Goal: Answer question/provide support: Share knowledge or assist other users

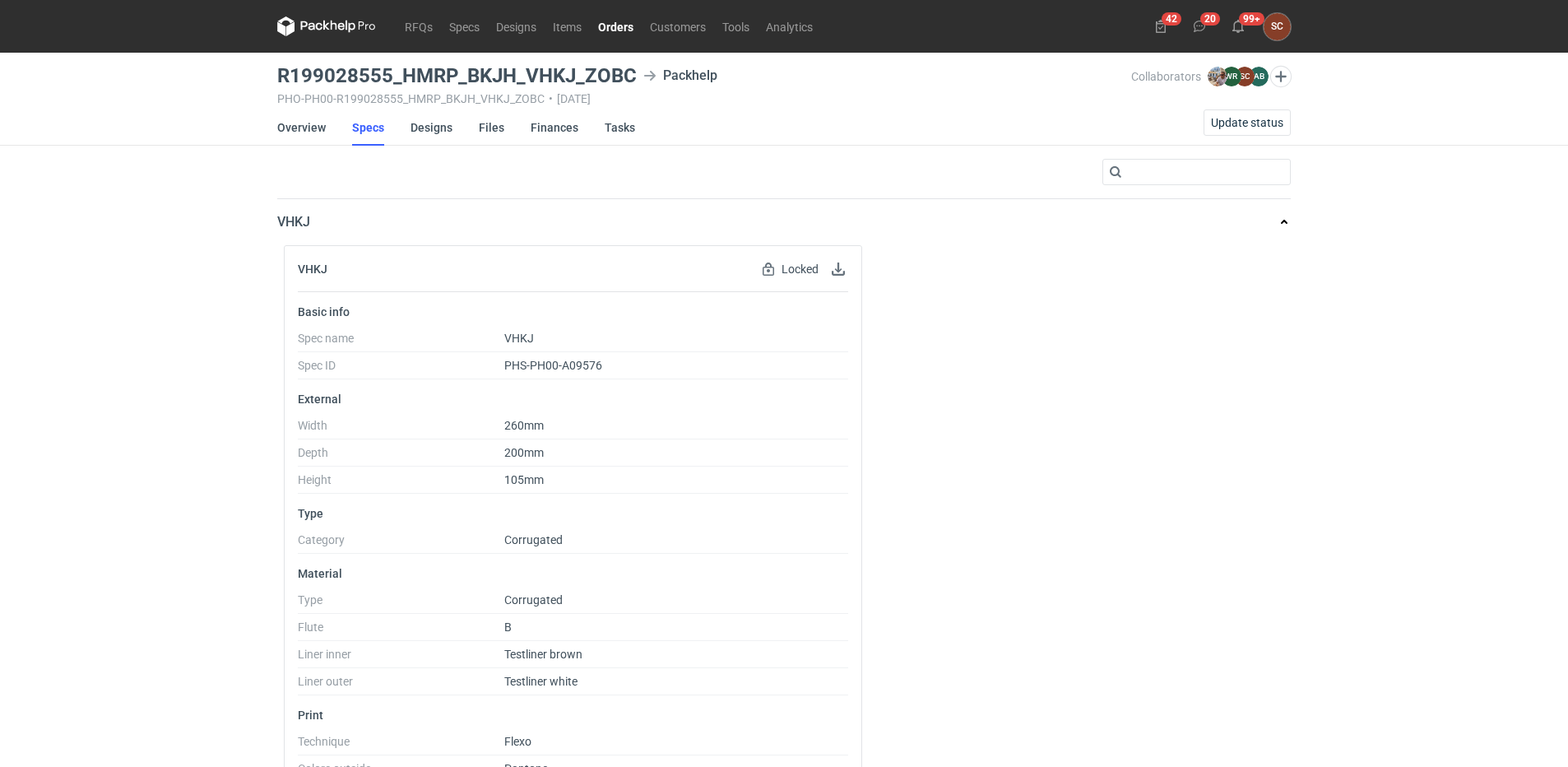
click at [612, 24] on link "Orders" at bounding box center [615, 27] width 51 height 20
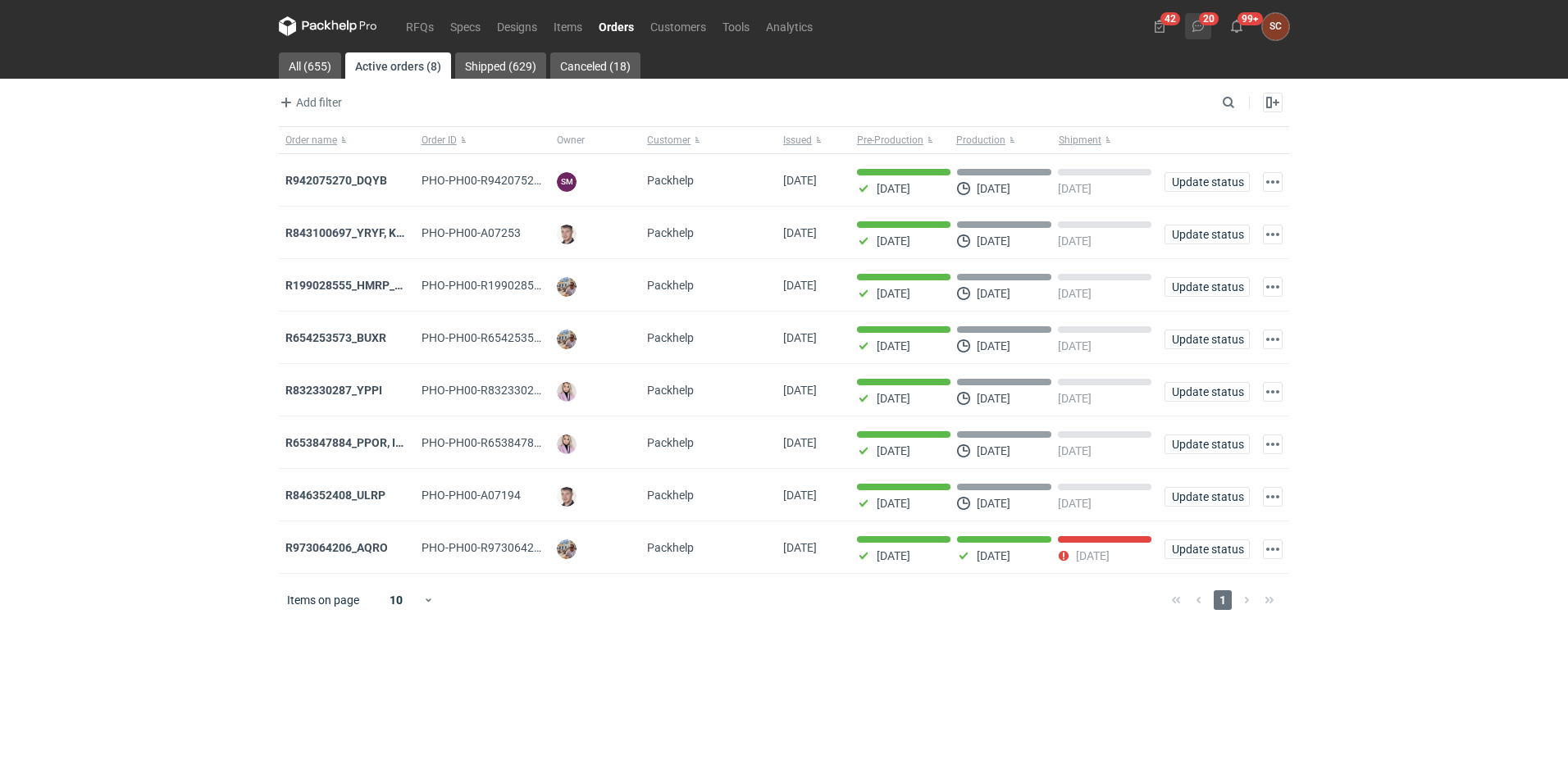
click at [1196, 27] on icon at bounding box center [1198, 27] width 13 height 13
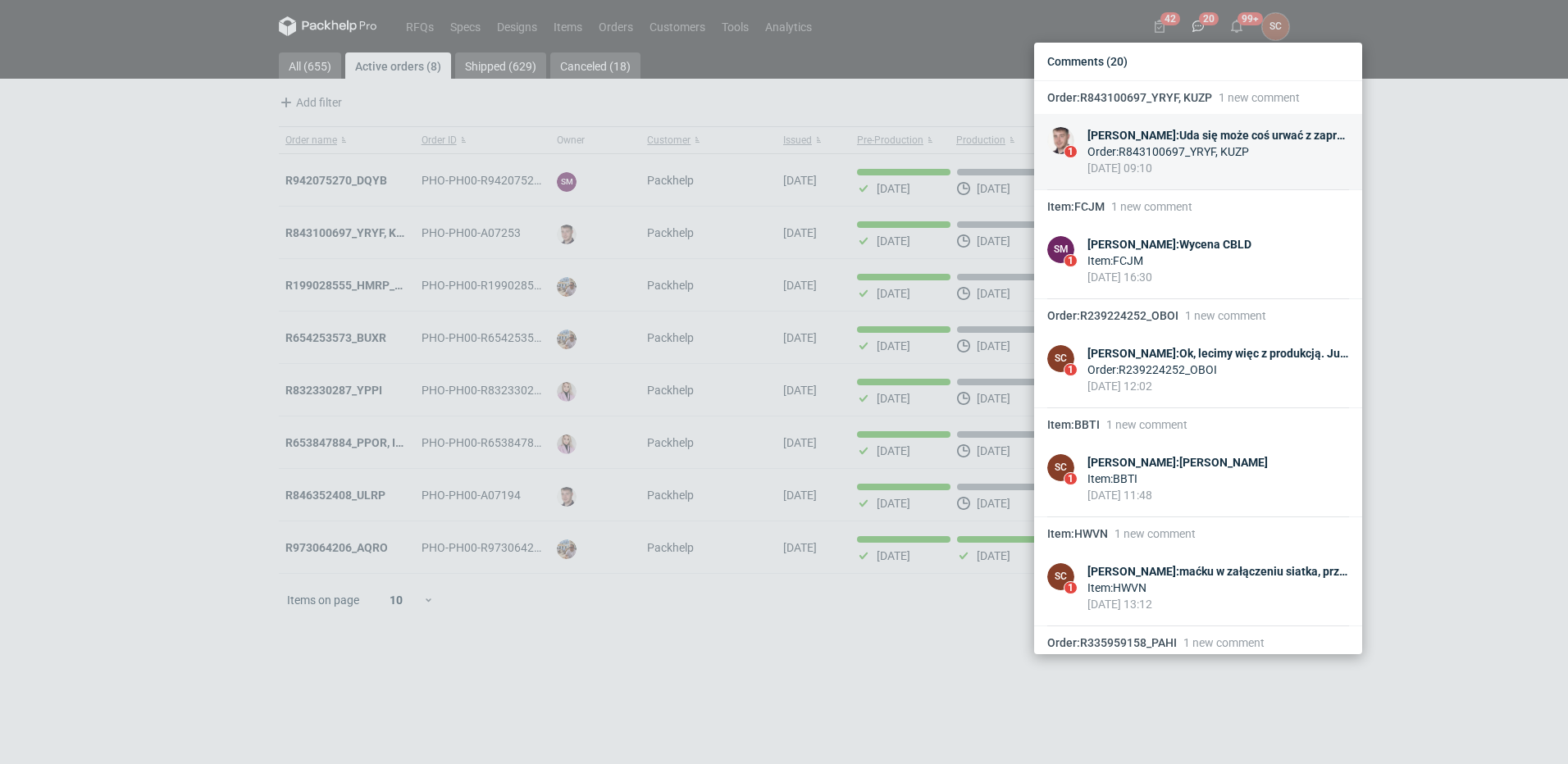
click at [1220, 137] on div "[PERSON_NAME] : Uda się może coś urwać z zaproponowanego terminu?" at bounding box center [1218, 135] width 262 height 16
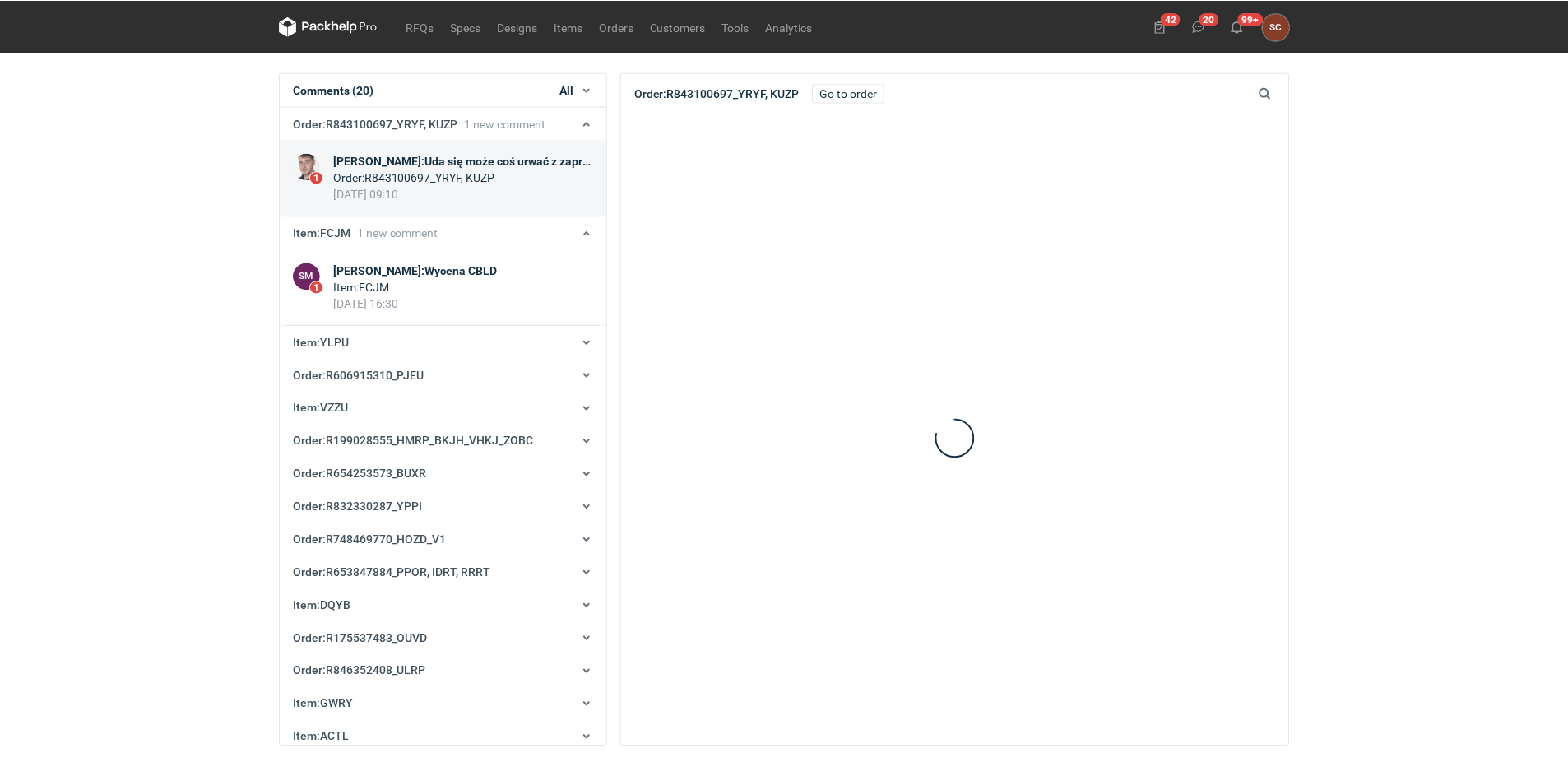
scroll to position [33, 0]
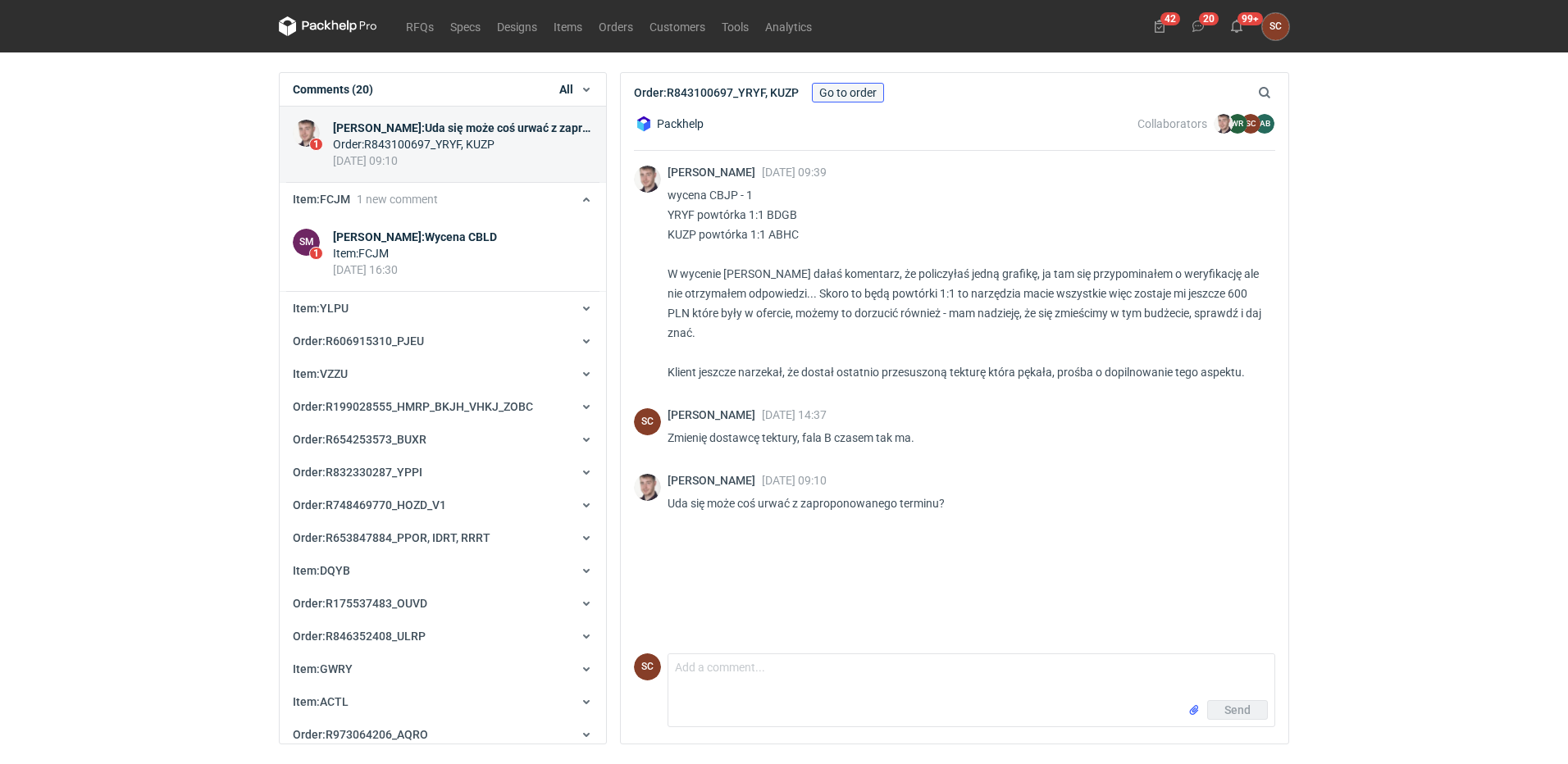
click at [839, 93] on link "Go to order" at bounding box center [848, 92] width 72 height 20
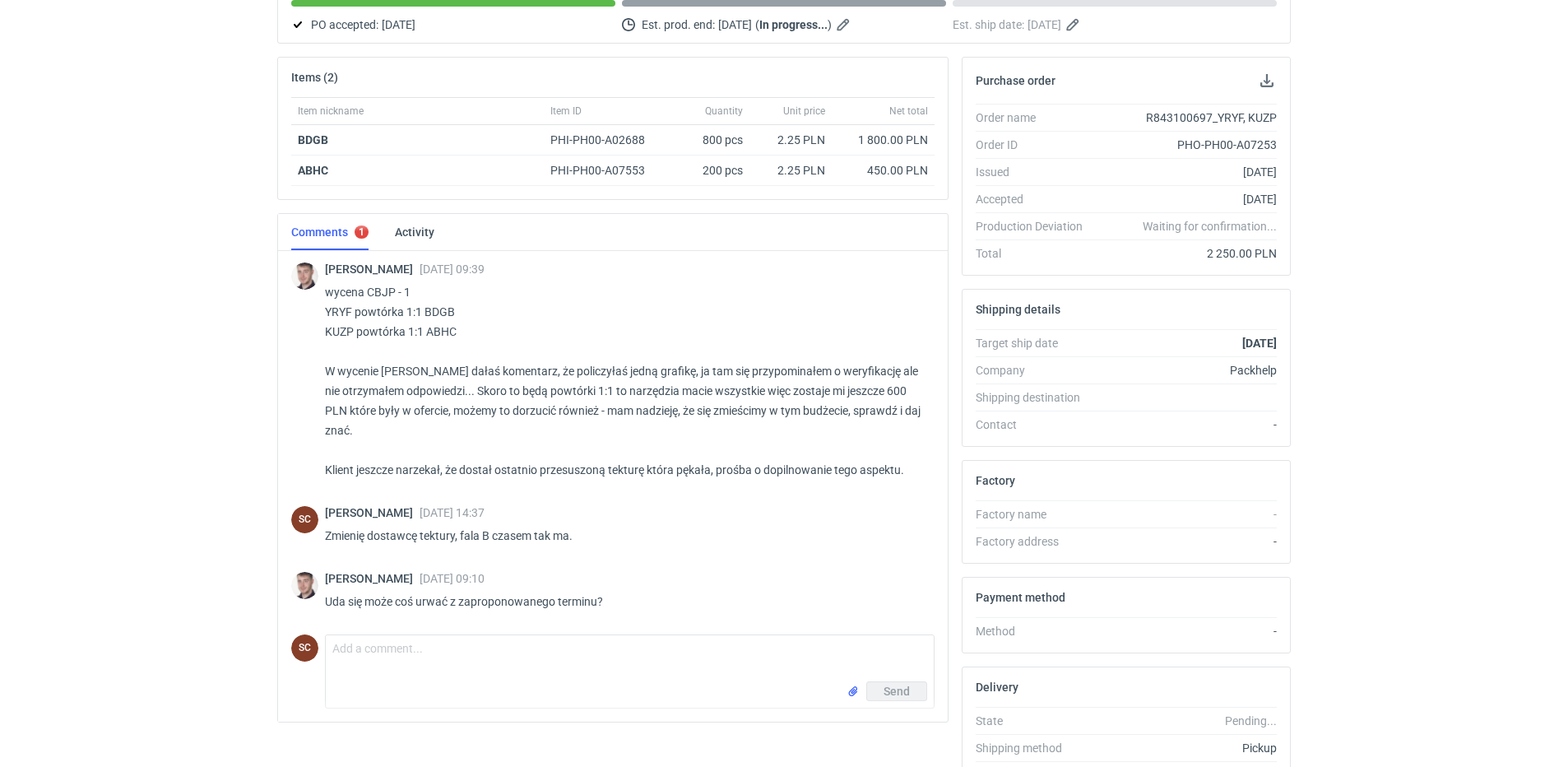
scroll to position [43, 0]
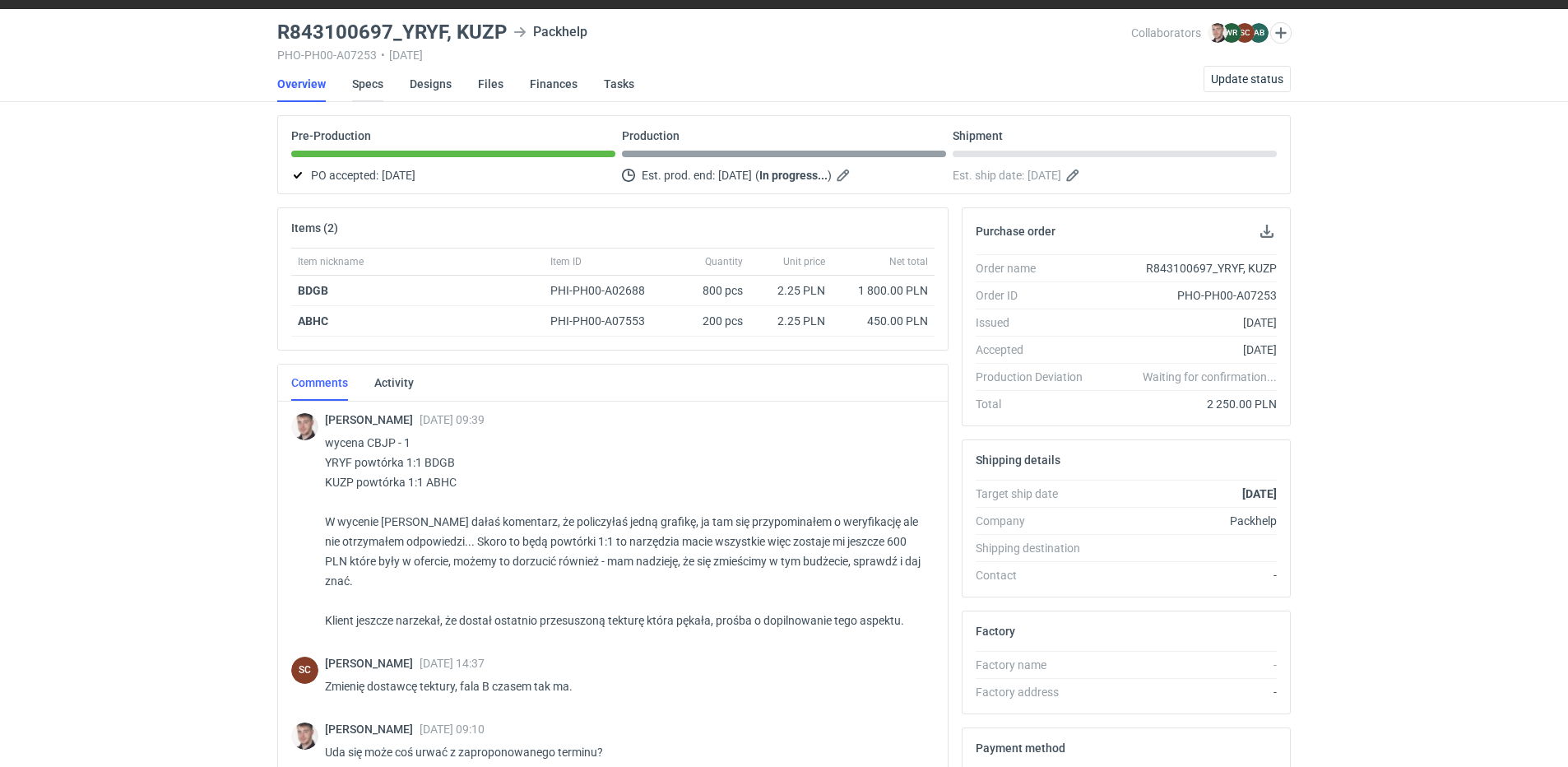
click at [378, 85] on link "Specs" at bounding box center [367, 84] width 31 height 36
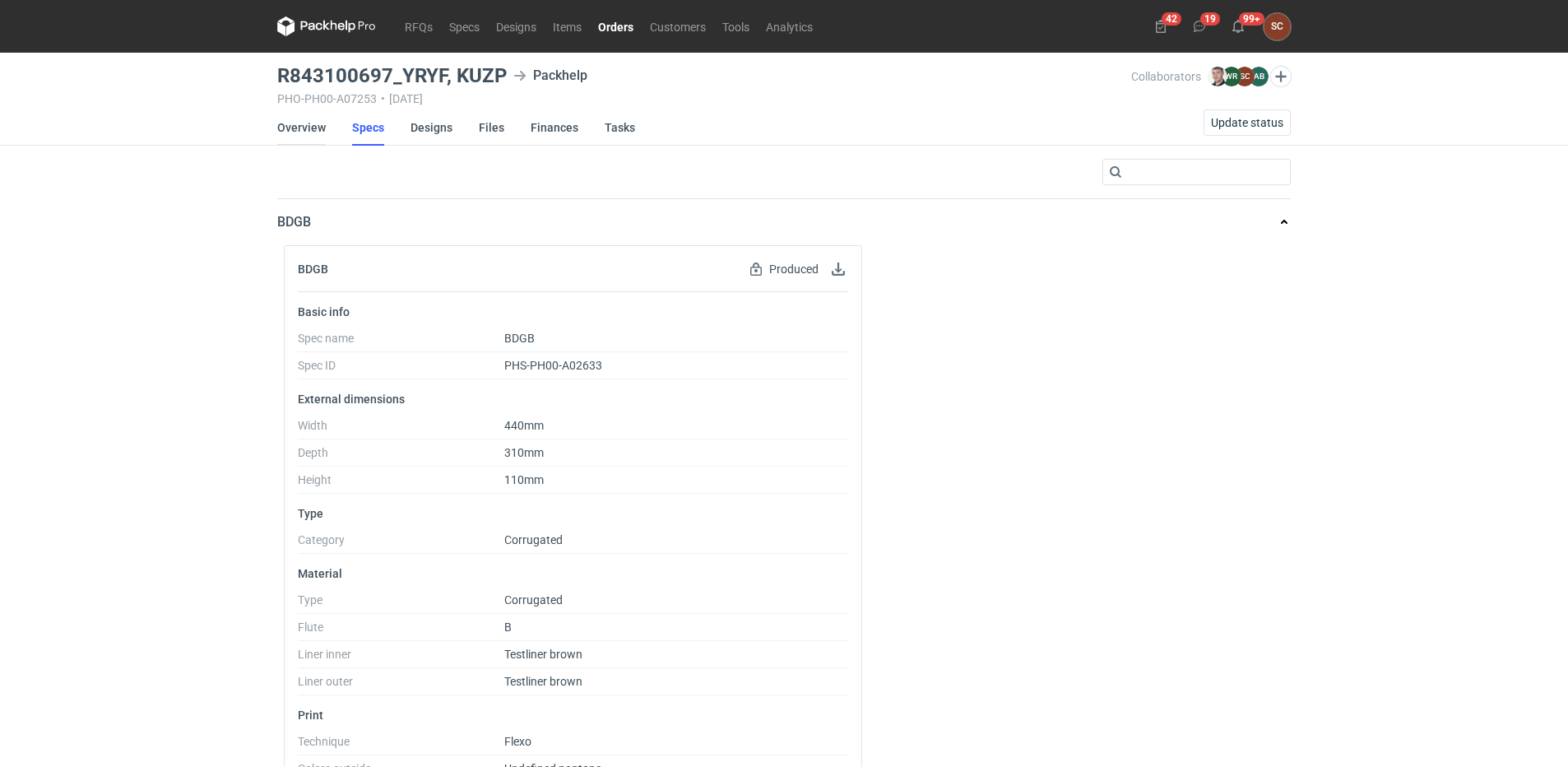
click at [313, 122] on link "Overview" at bounding box center [301, 127] width 49 height 36
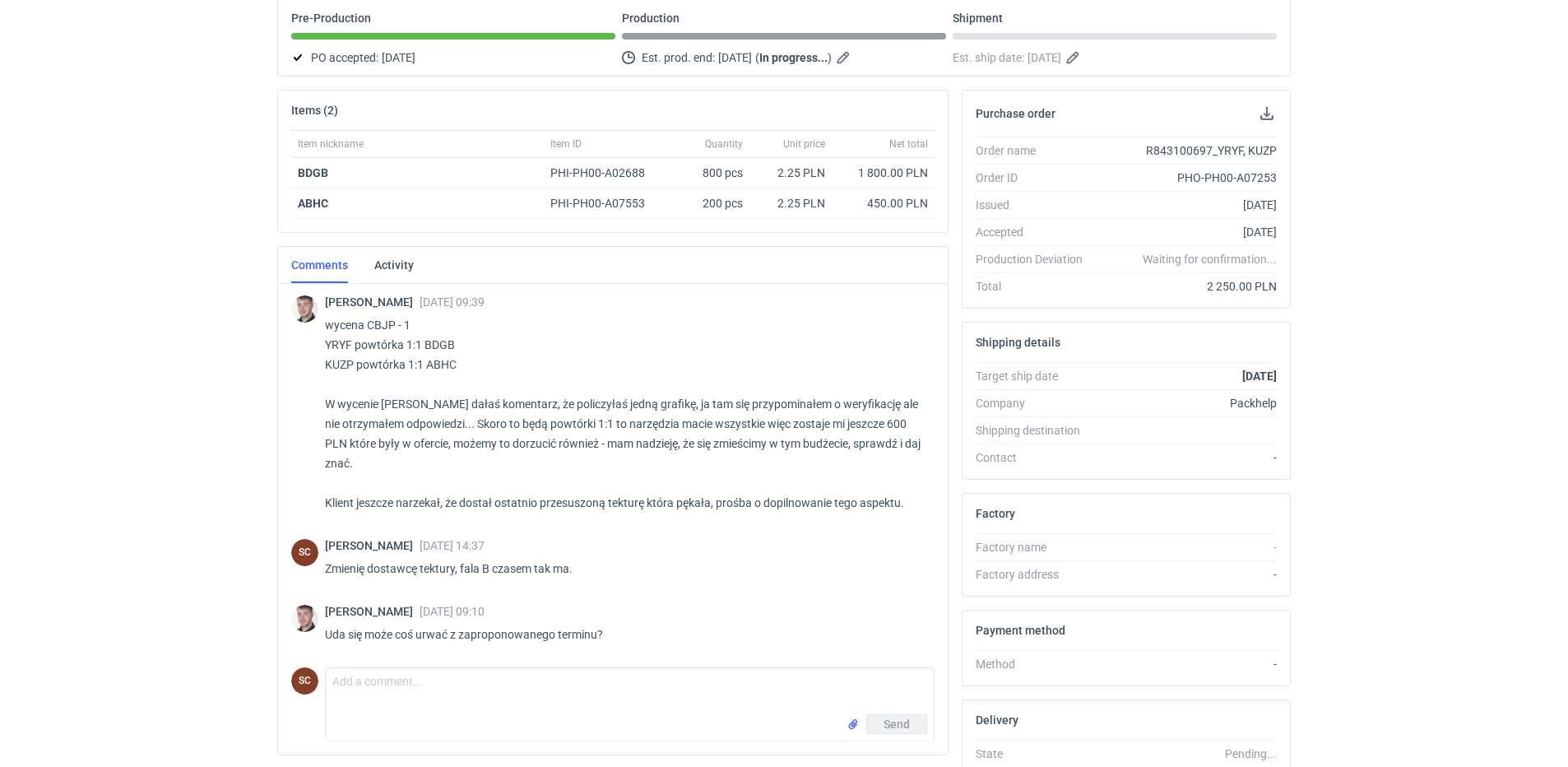
scroll to position [290, 0]
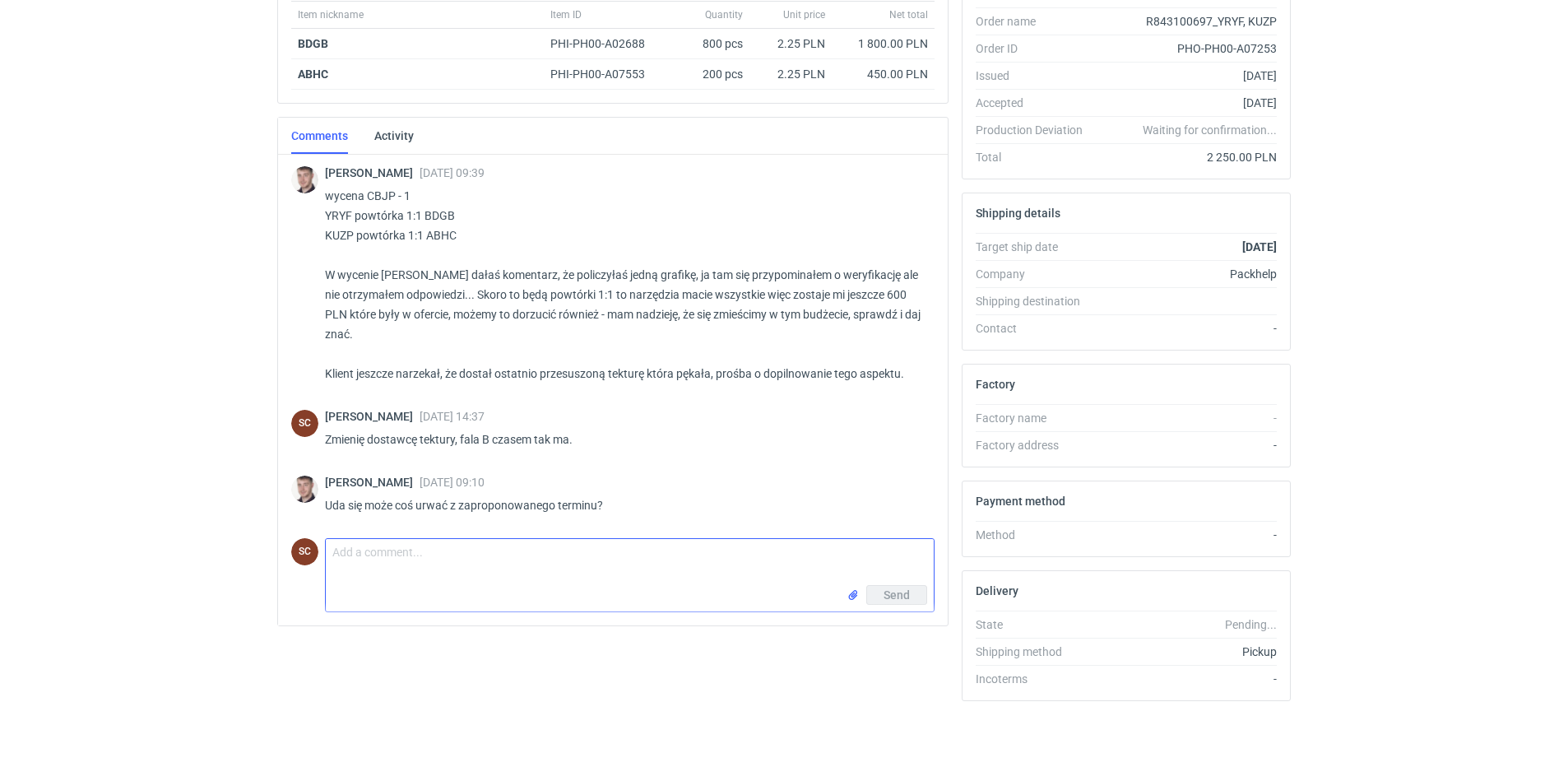
click at [465, 547] on textarea "Comment message" at bounding box center [630, 562] width 608 height 46
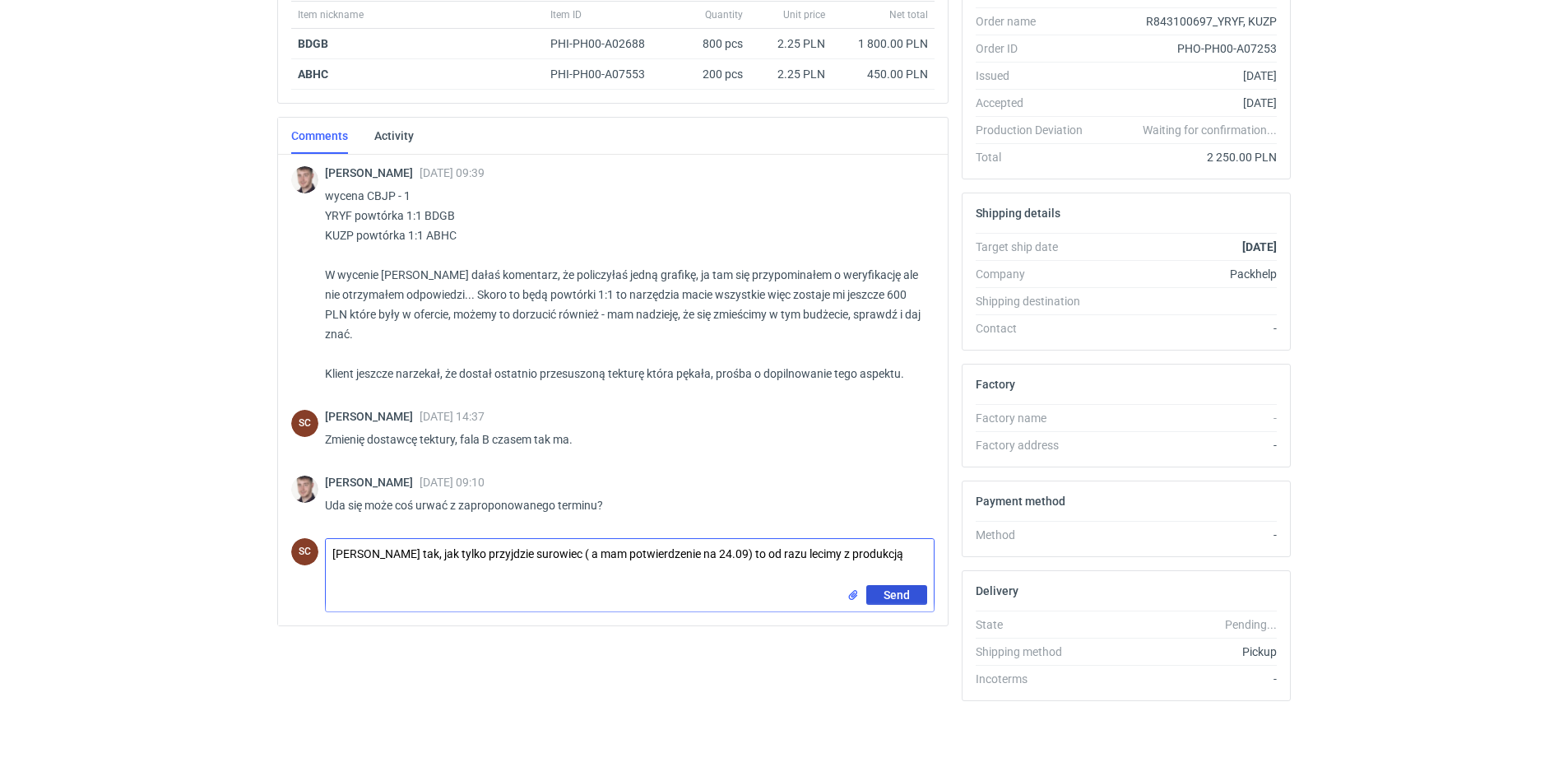
type textarea "[PERSON_NAME] tak, jak tylko przyjdzie surowiec ( a mam potwierdzenie na 24.09)…"
click at [906, 593] on span "Send" at bounding box center [896, 595] width 27 height 12
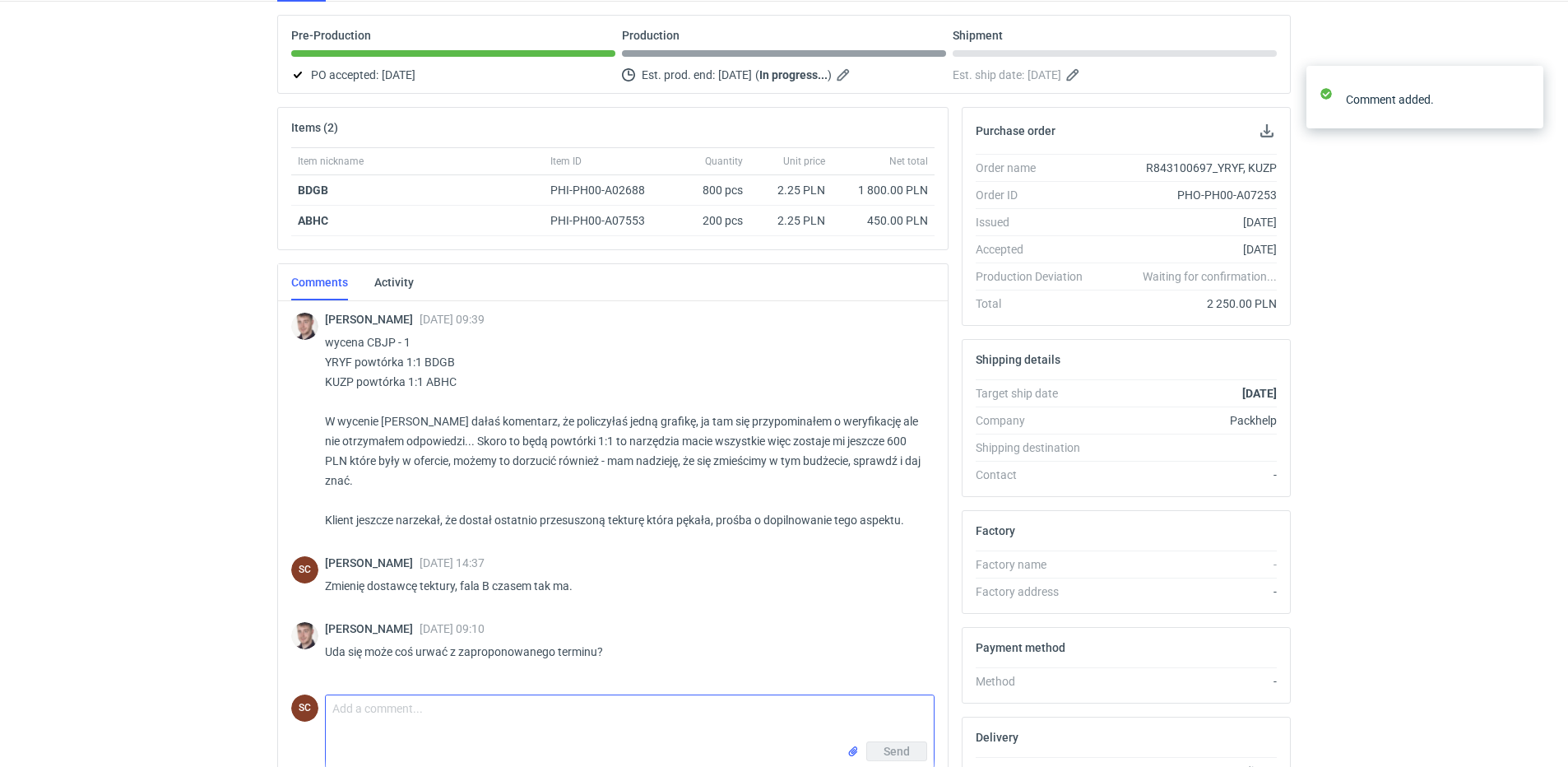
scroll to position [0, 0]
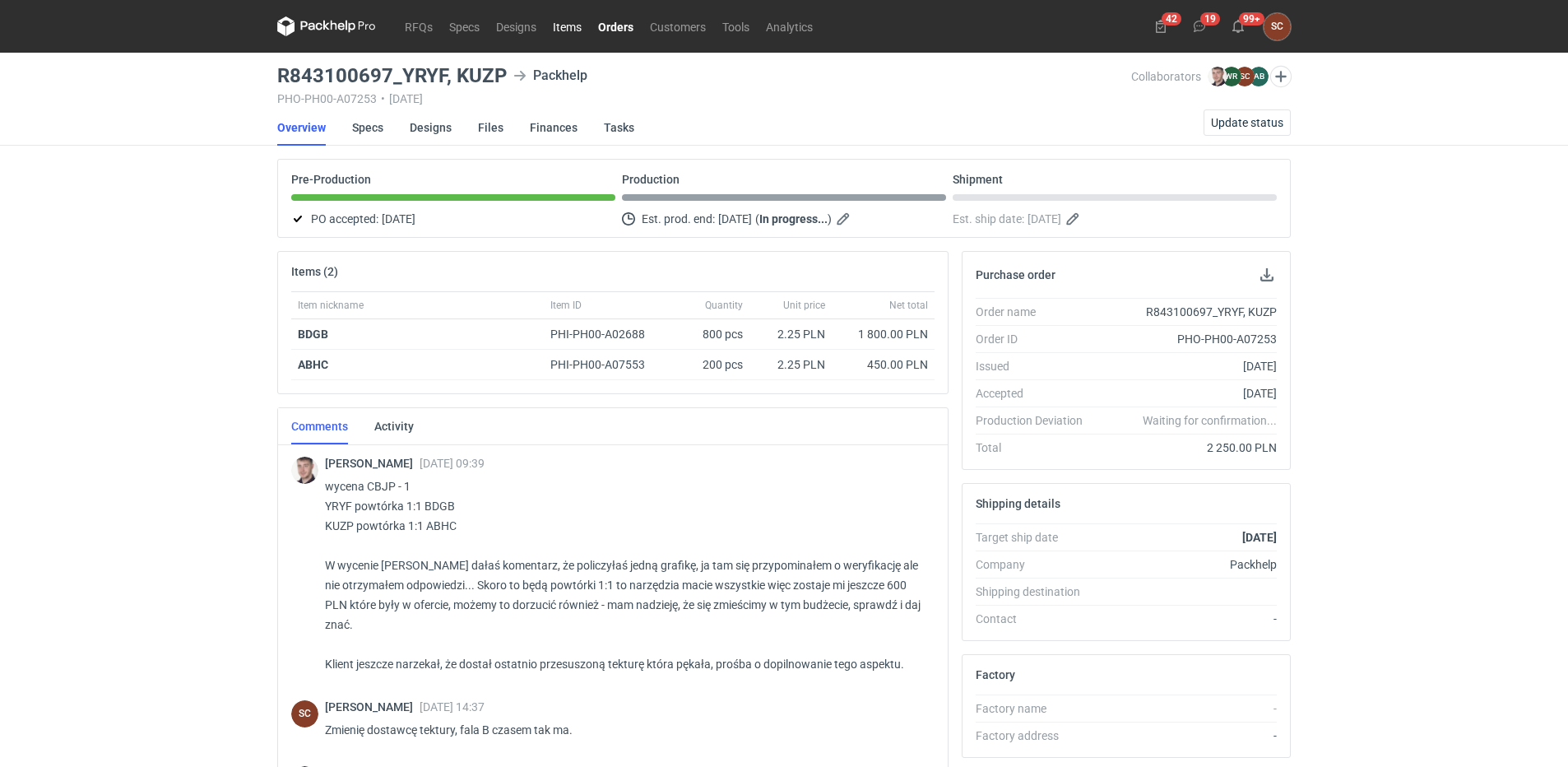
click at [557, 26] on link "Items" at bounding box center [566, 27] width 45 height 20
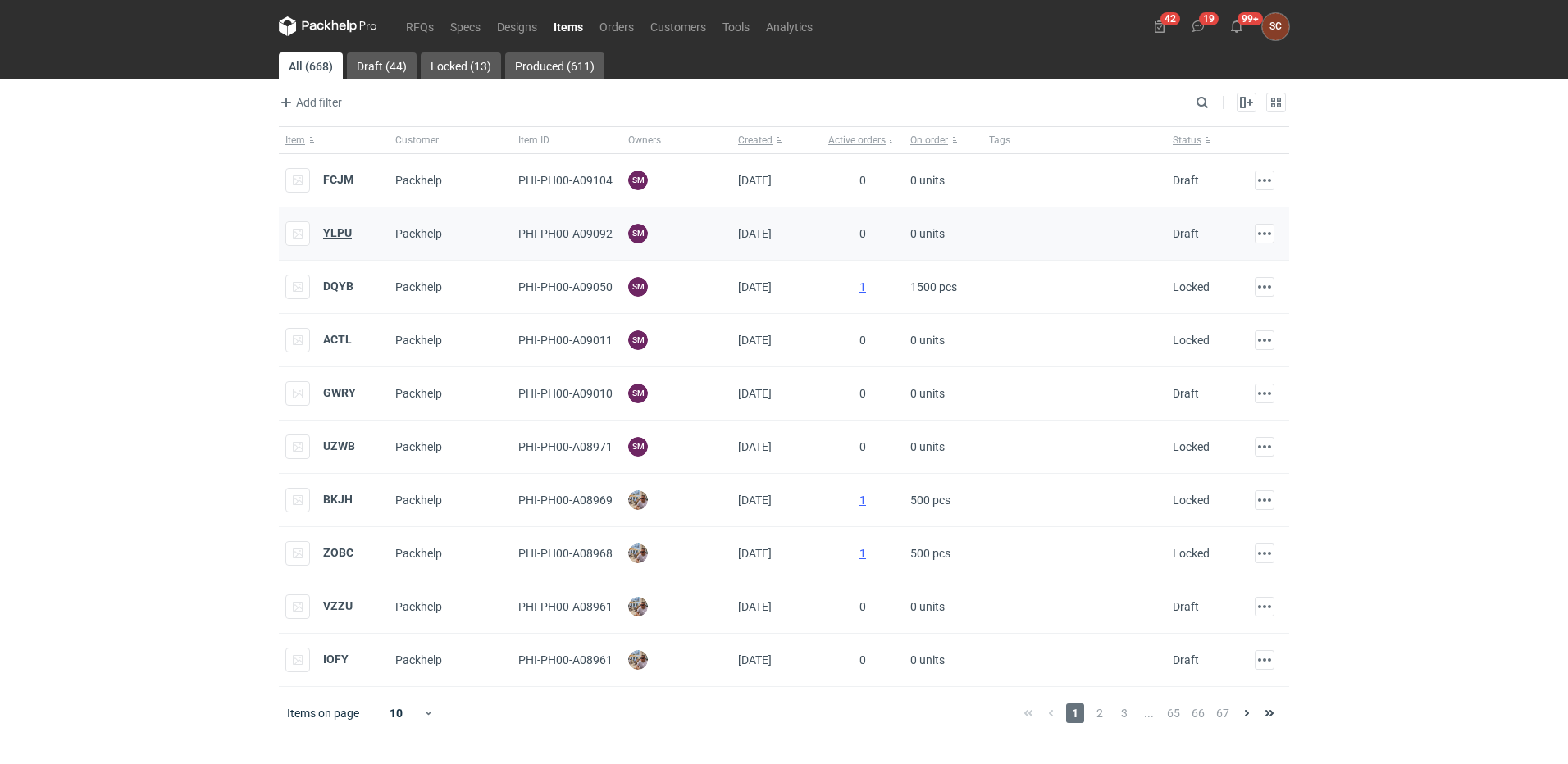
click at [336, 231] on strong "YLPU" at bounding box center [337, 232] width 28 height 13
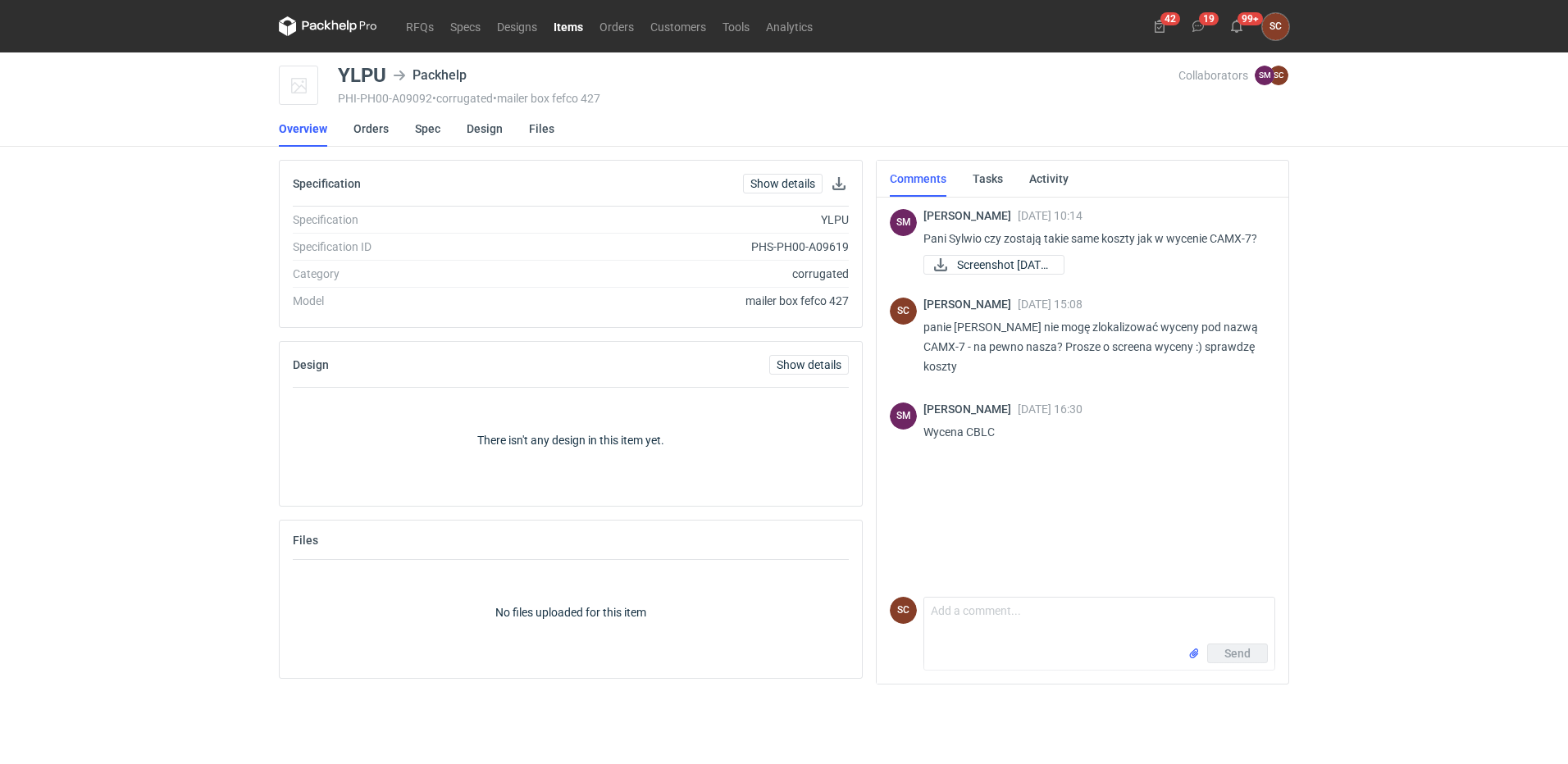
click at [559, 24] on link "Items" at bounding box center [568, 27] width 46 height 20
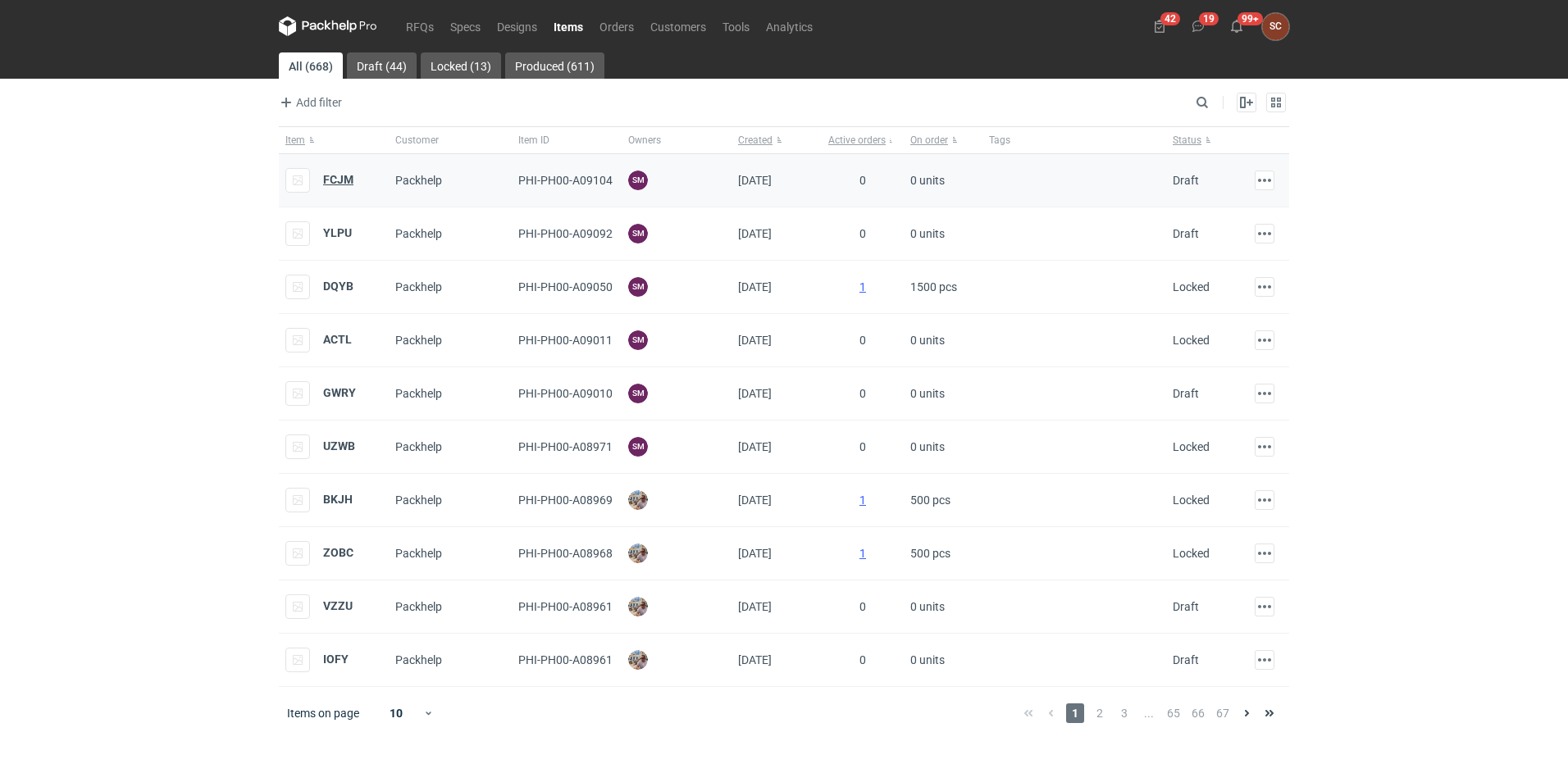
click at [341, 175] on strong "FCJM" at bounding box center [338, 179] width 30 height 13
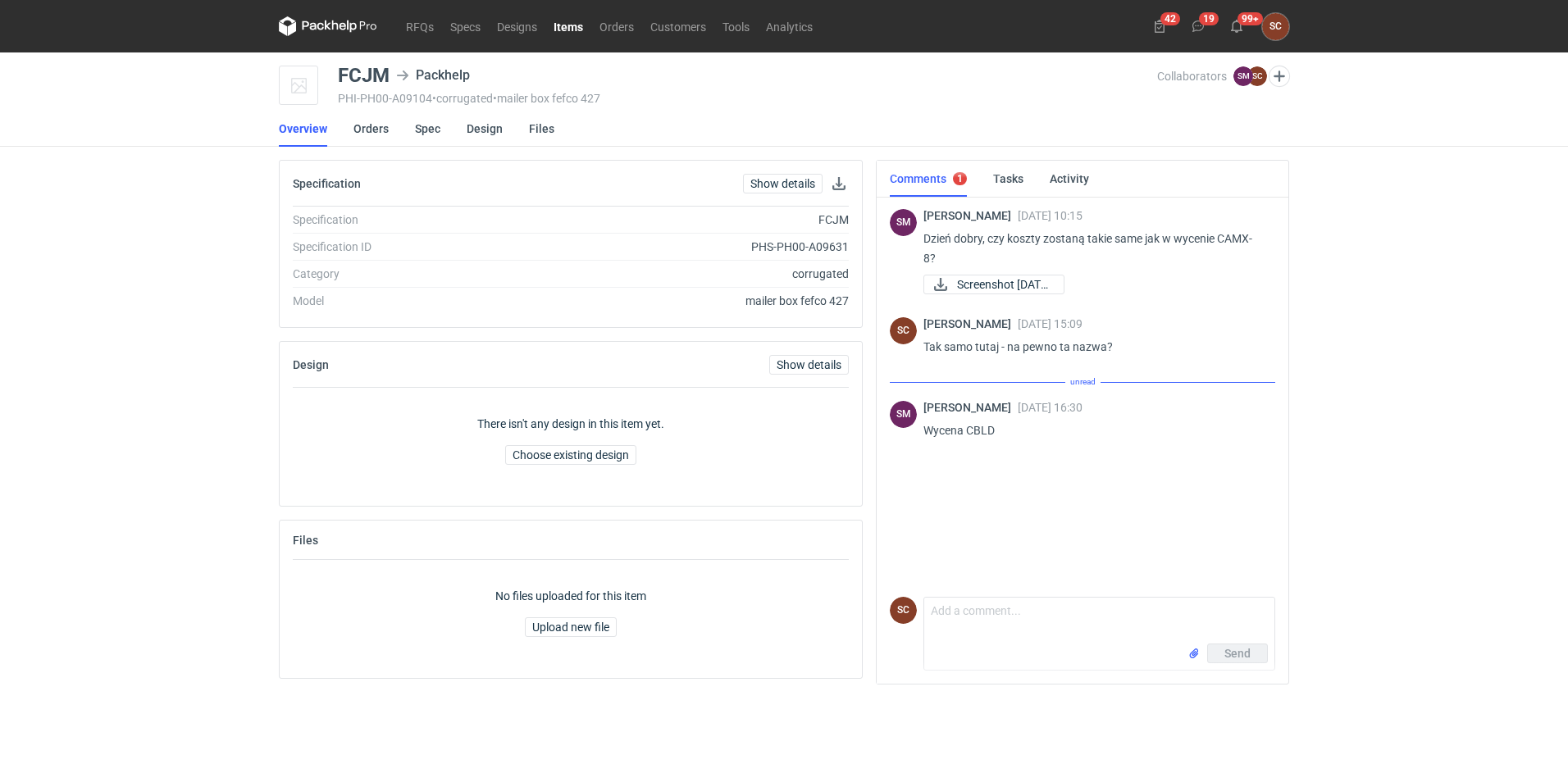
click at [1061, 470] on div "SM [PERSON_NAME] [DATE] 10:15 Dzień dobry, czy koszty zostaną takie same jak w …" at bounding box center [1082, 392] width 385 height 396
click at [1017, 630] on textarea "Comment message" at bounding box center [1099, 620] width 351 height 46
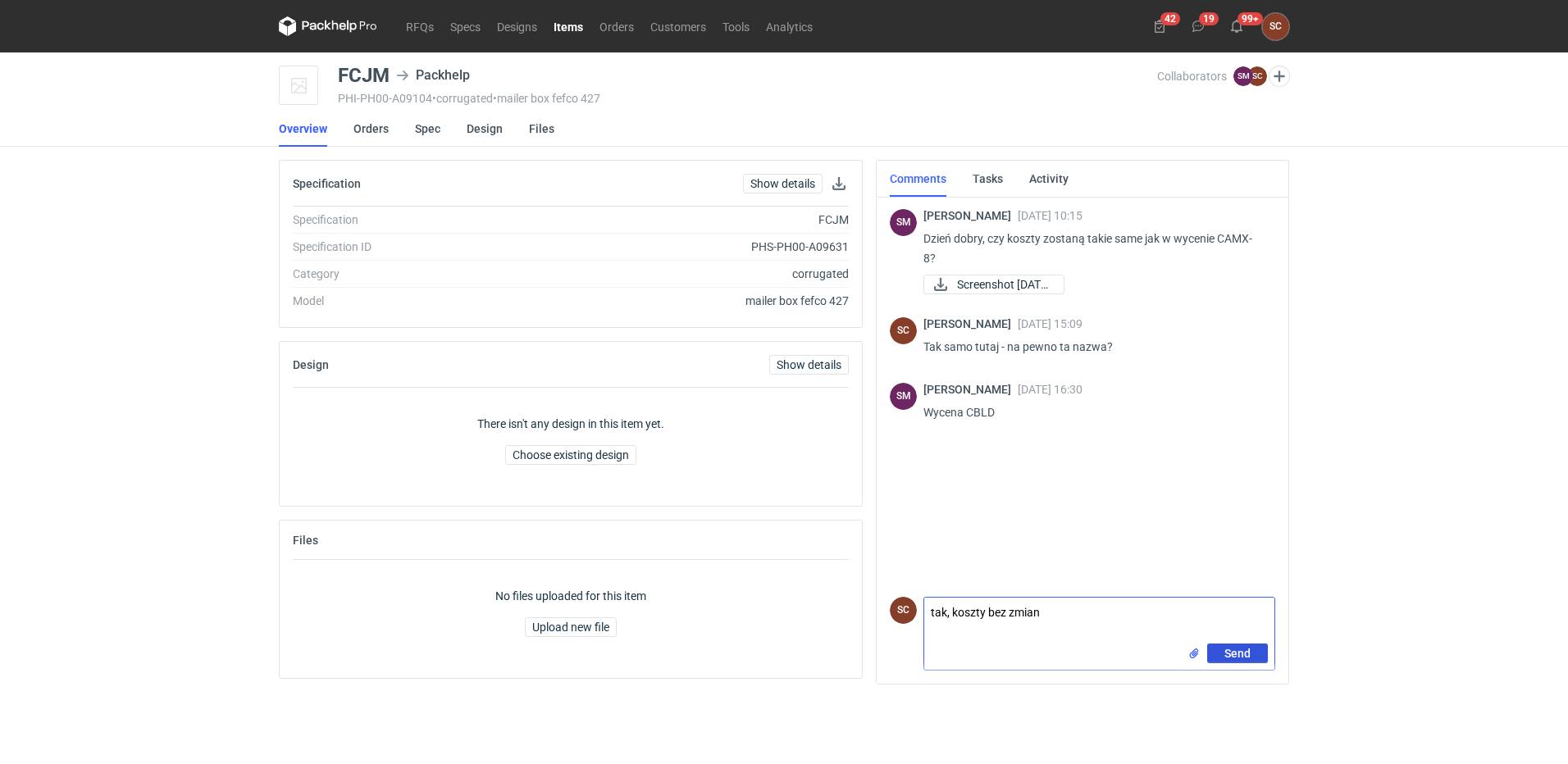
type textarea "tak, koszty bez zmian"
click at [1243, 649] on span "Send" at bounding box center [1238, 653] width 27 height 12
click at [560, 27] on link "Items" at bounding box center [568, 27] width 46 height 20
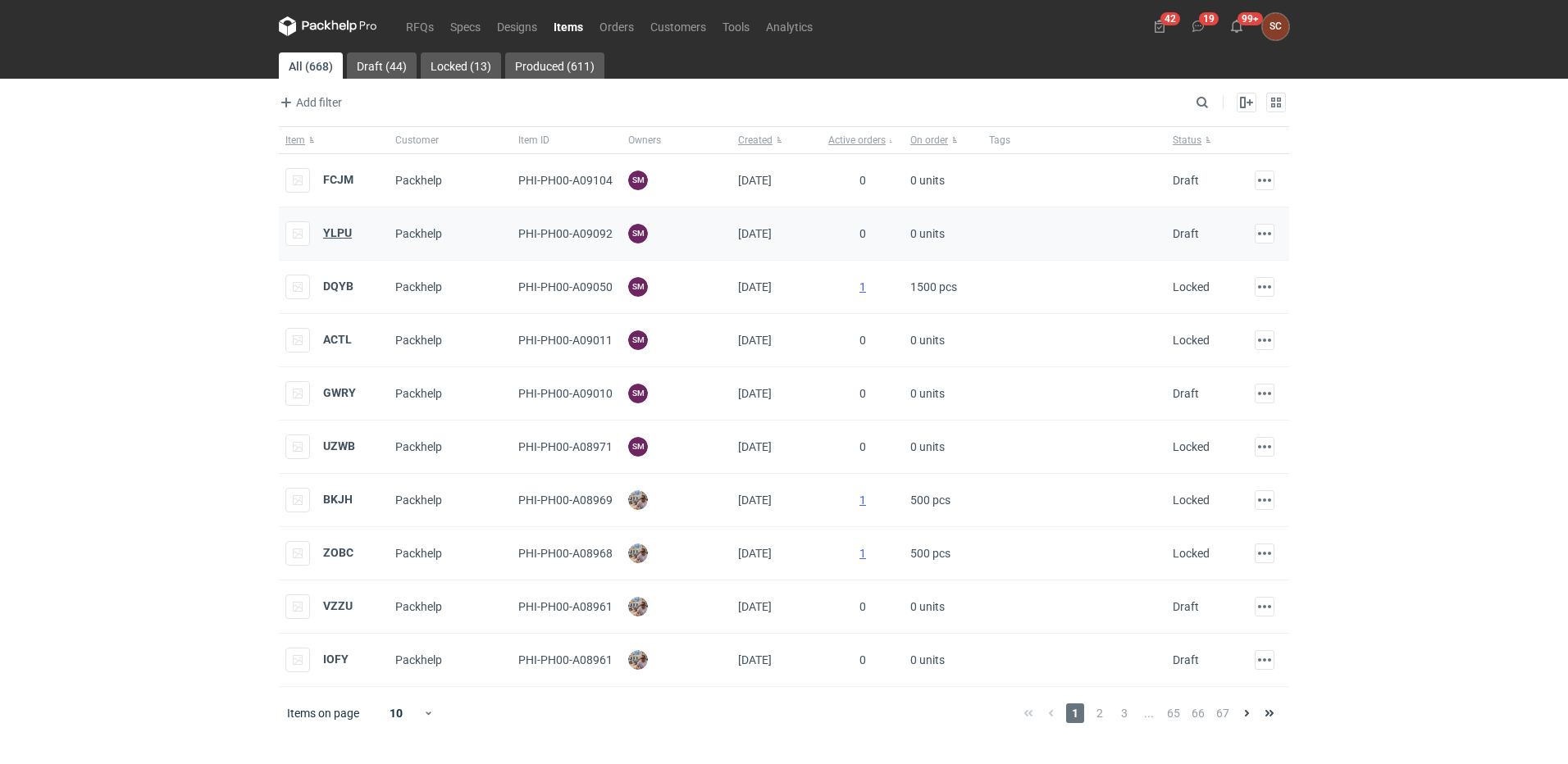
click at [332, 233] on strong "YLPU" at bounding box center [337, 232] width 28 height 13
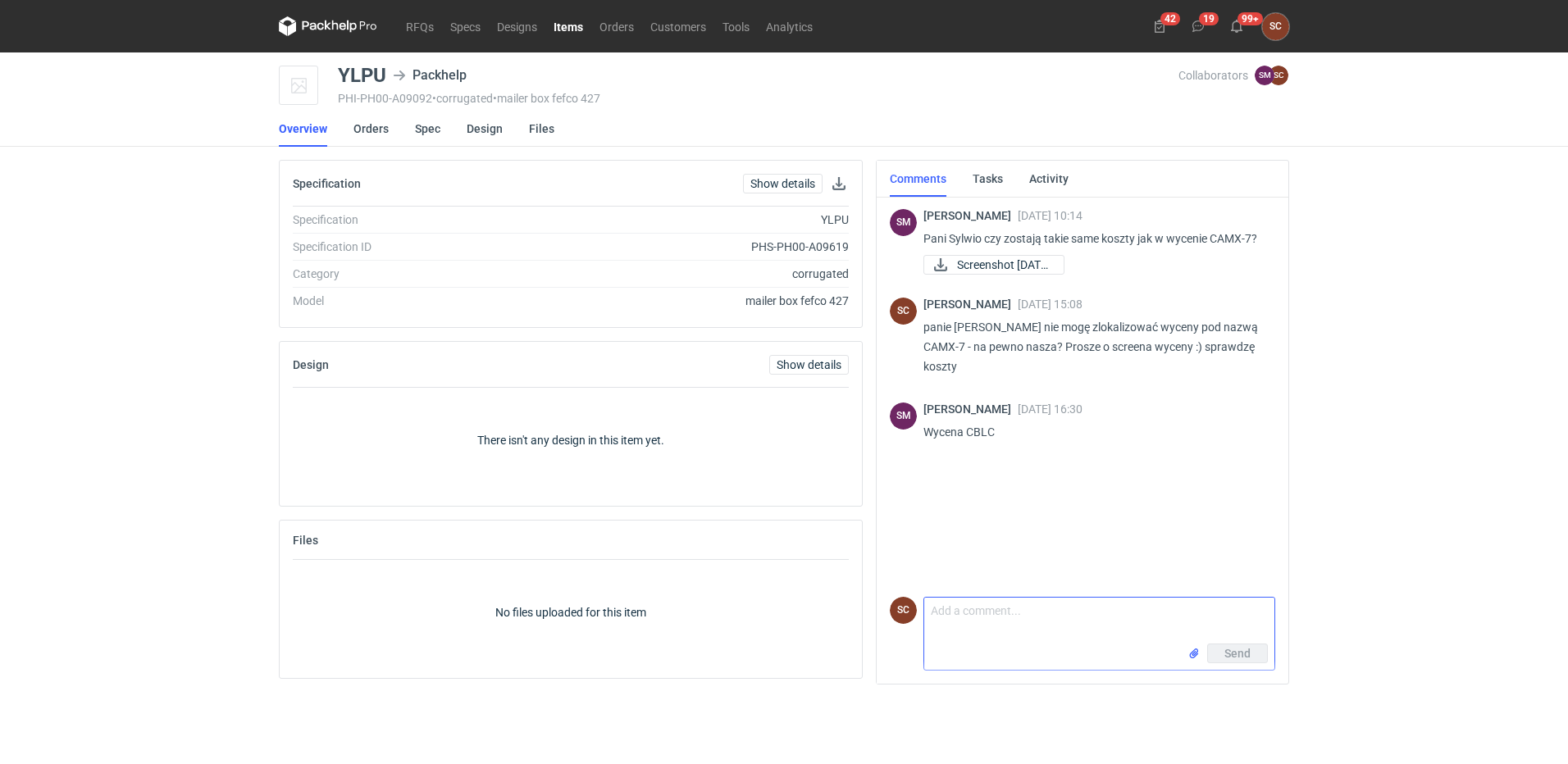
click at [974, 612] on textarea "Comment message" at bounding box center [1099, 620] width 351 height 46
type textarea "Tak, koszty bez zmian"
click at [1239, 651] on span "Send" at bounding box center [1238, 653] width 27 height 12
click at [406, 20] on link "RFQs" at bounding box center [420, 27] width 44 height 20
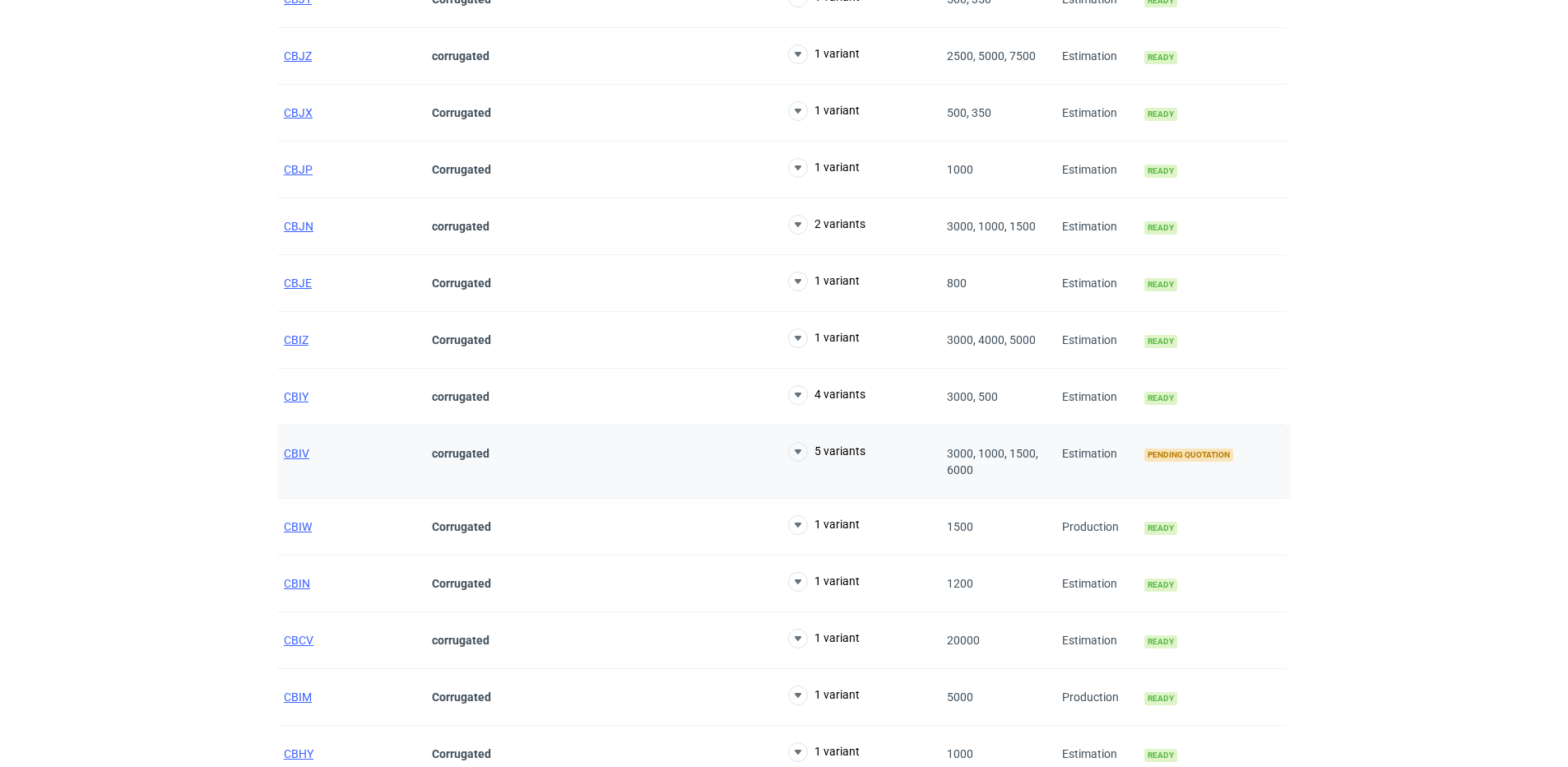
scroll to position [576, 0]
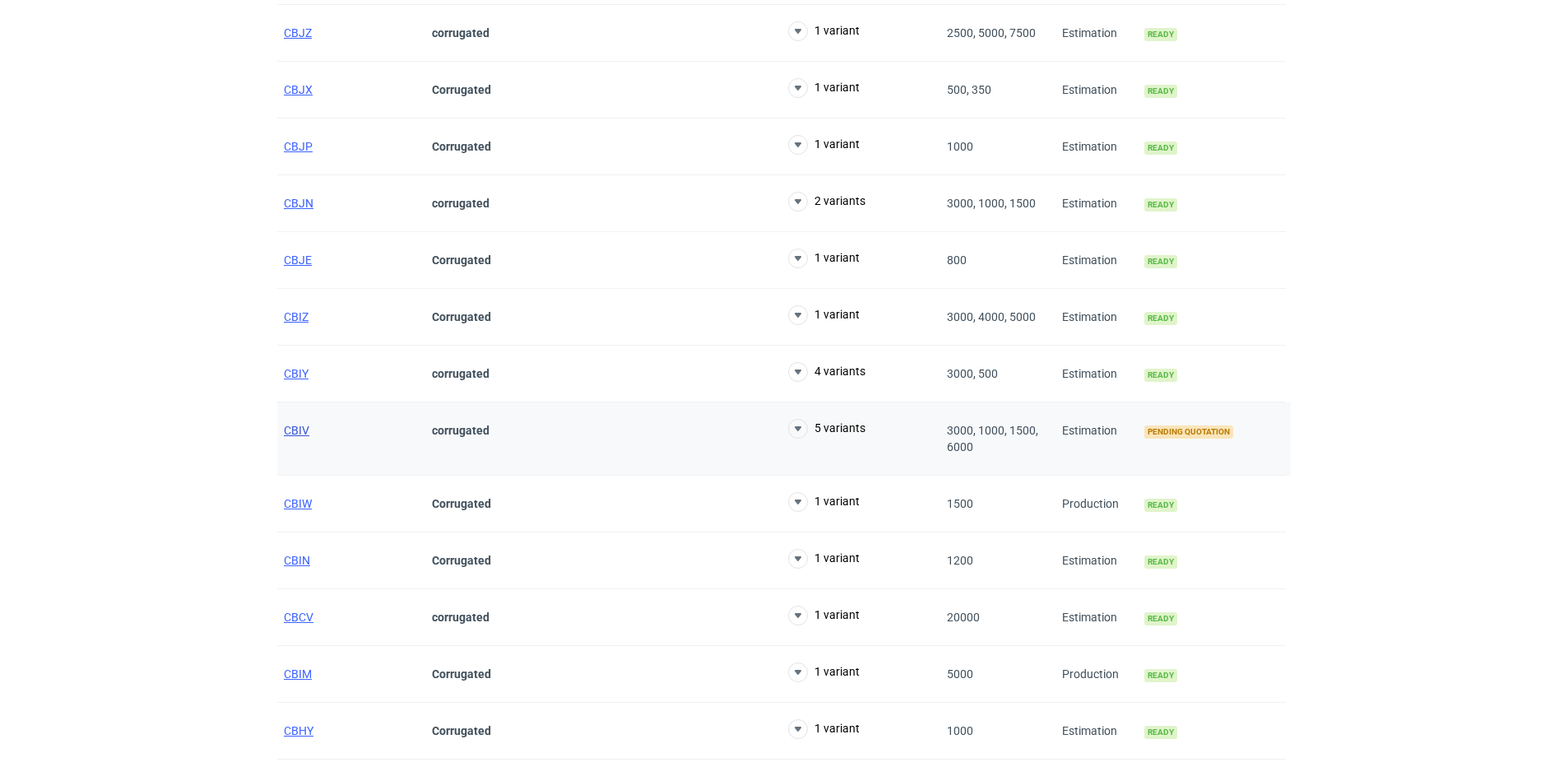
click at [294, 432] on span "CBIV" at bounding box center [297, 430] width 26 height 13
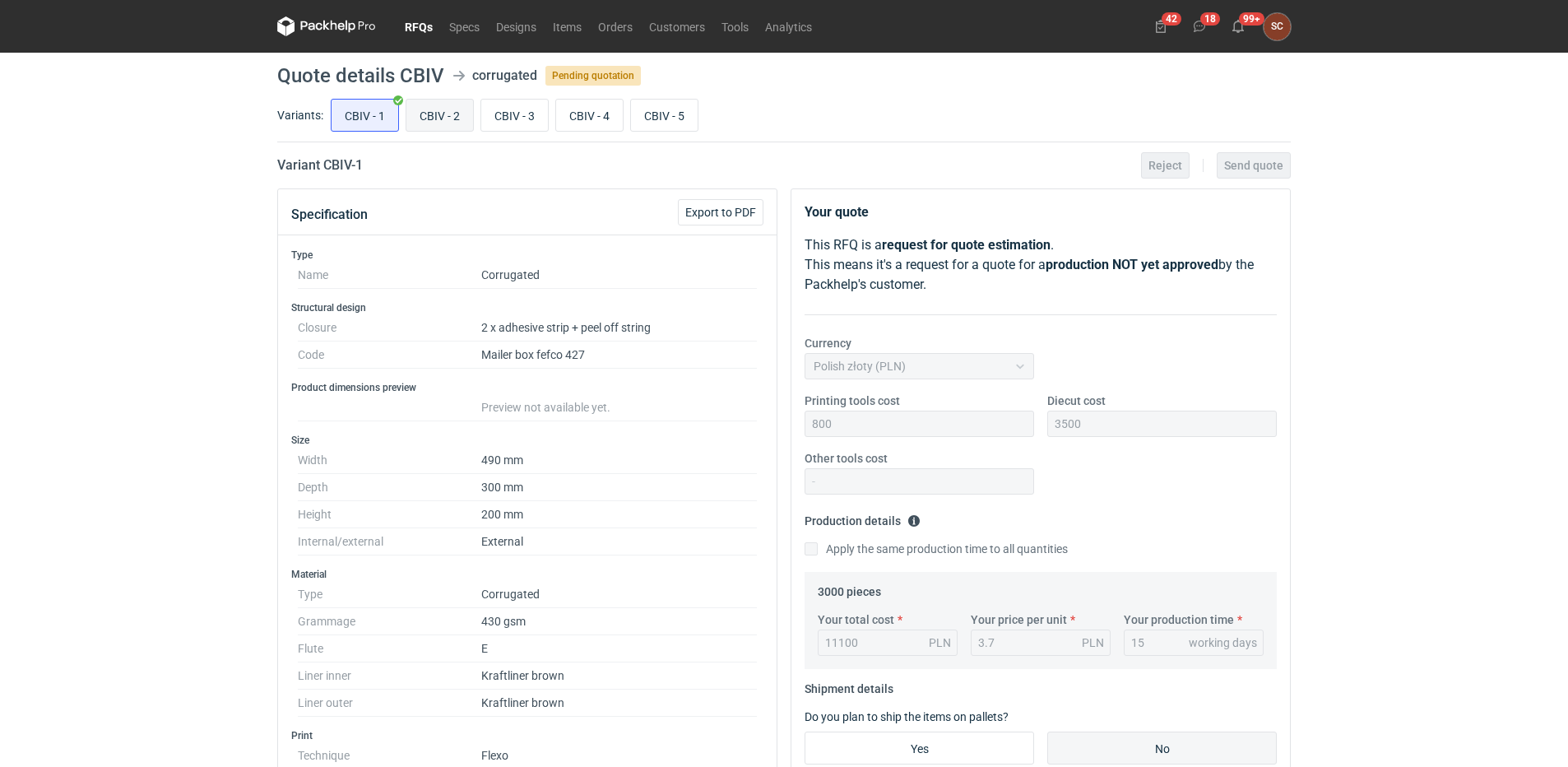
click at [443, 111] on input "CBIV - 2" at bounding box center [440, 115] width 67 height 31
radio input "true"
click at [354, 117] on input "CBIV - 1" at bounding box center [364, 115] width 67 height 31
radio input "true"
click at [442, 113] on input "CBIV - 2" at bounding box center [440, 115] width 67 height 31
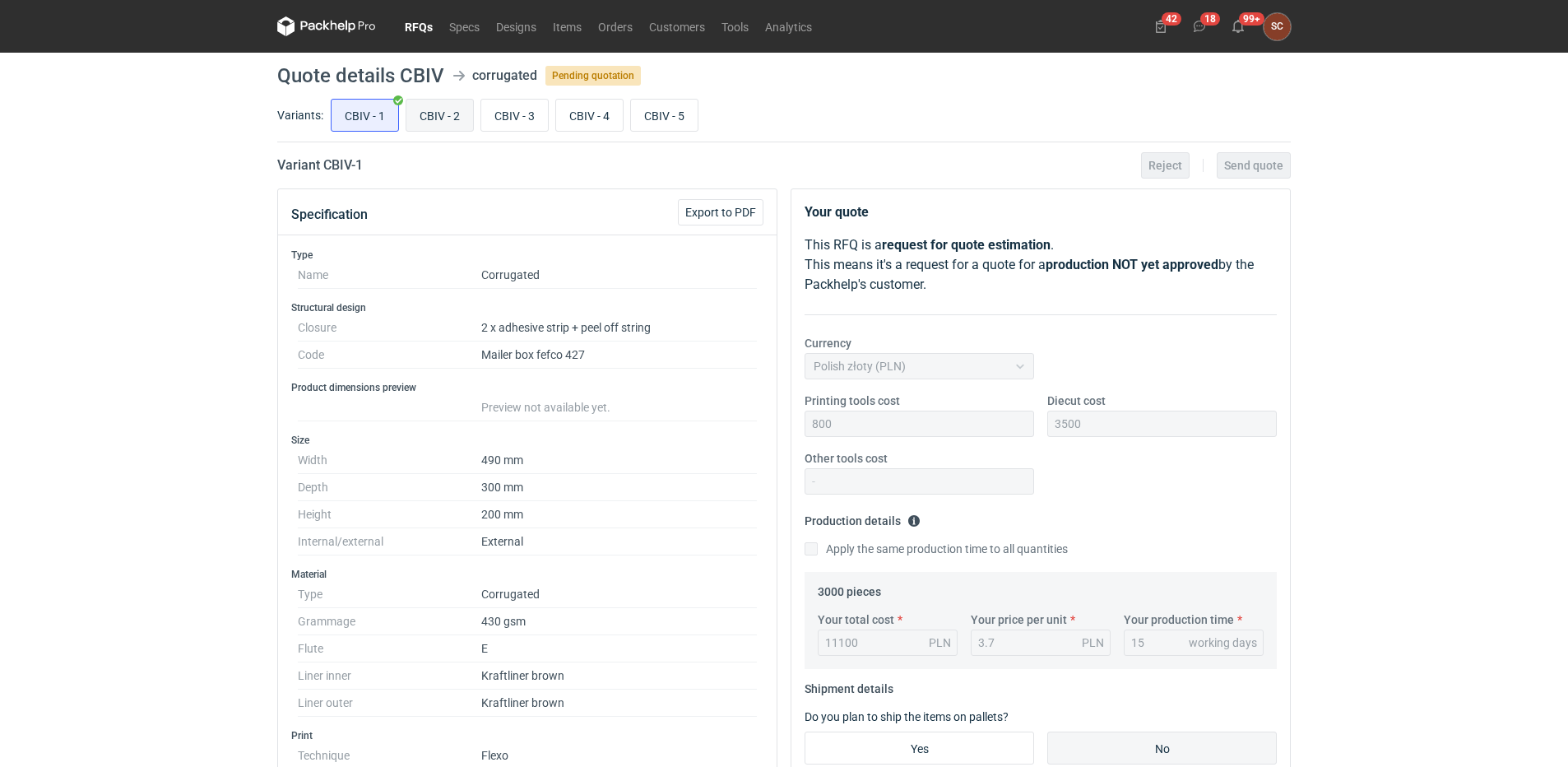
radio input "true"
click at [524, 111] on input "CBIV - 3" at bounding box center [514, 115] width 67 height 31
radio input "true"
click at [581, 114] on input "CBIV - 4" at bounding box center [589, 115] width 67 height 31
radio input "true"
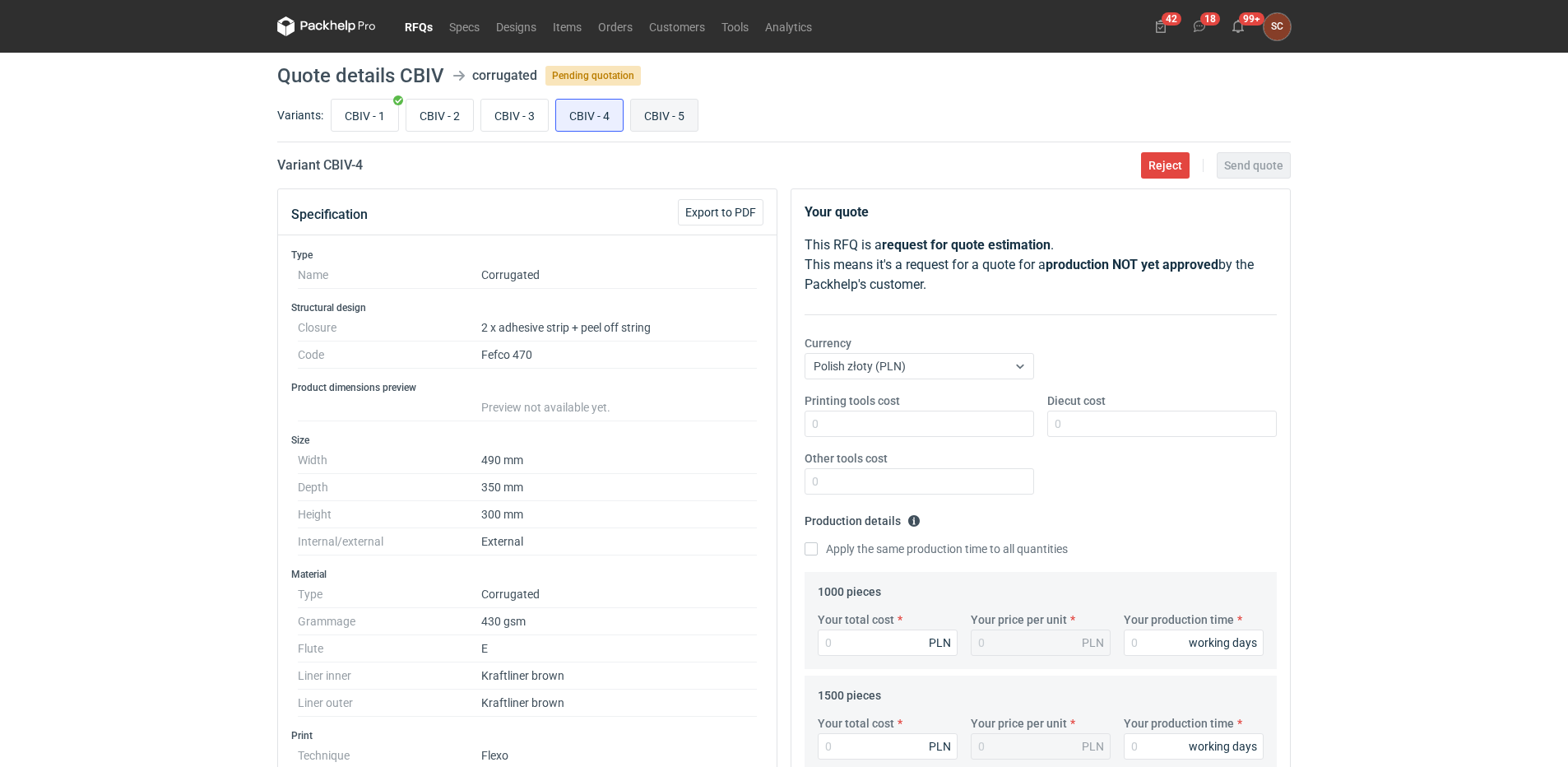
click at [648, 117] on input "CBIV - 5" at bounding box center [664, 115] width 67 height 31
radio input "true"
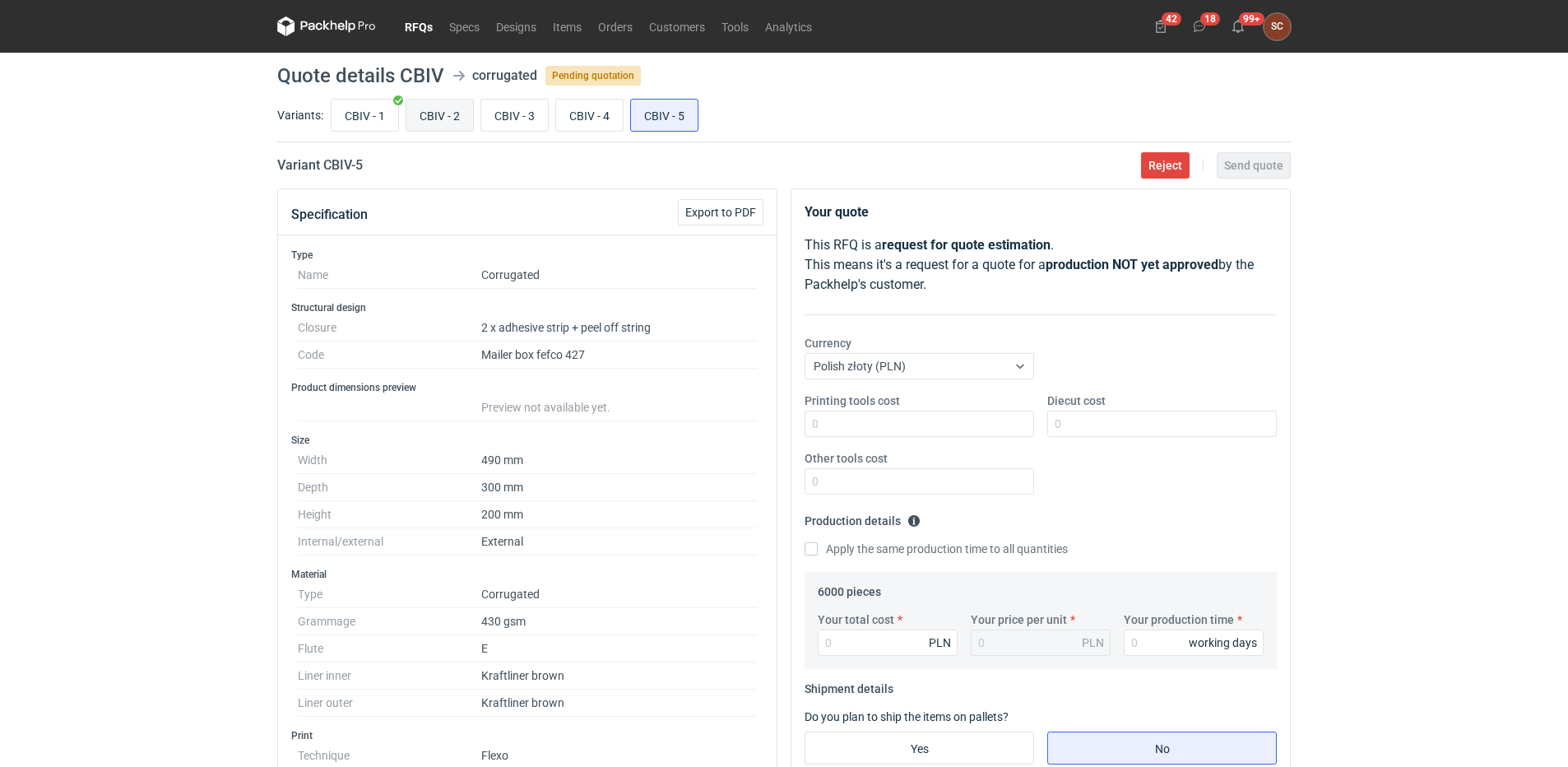
click at [443, 105] on input "CBIV - 2" at bounding box center [440, 115] width 67 height 31
radio input "true"
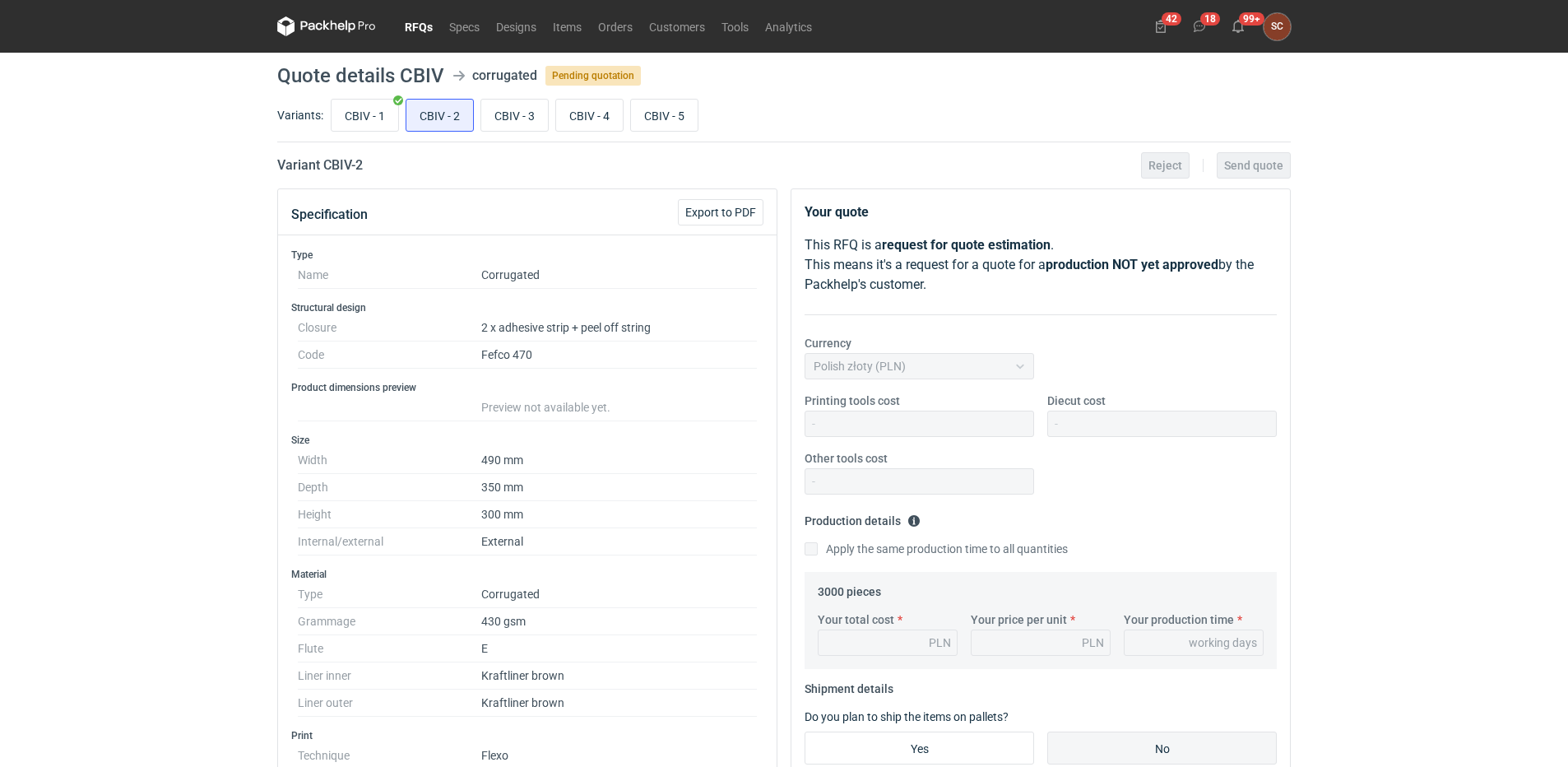
click at [432, 24] on link "RFQs" at bounding box center [419, 27] width 44 height 20
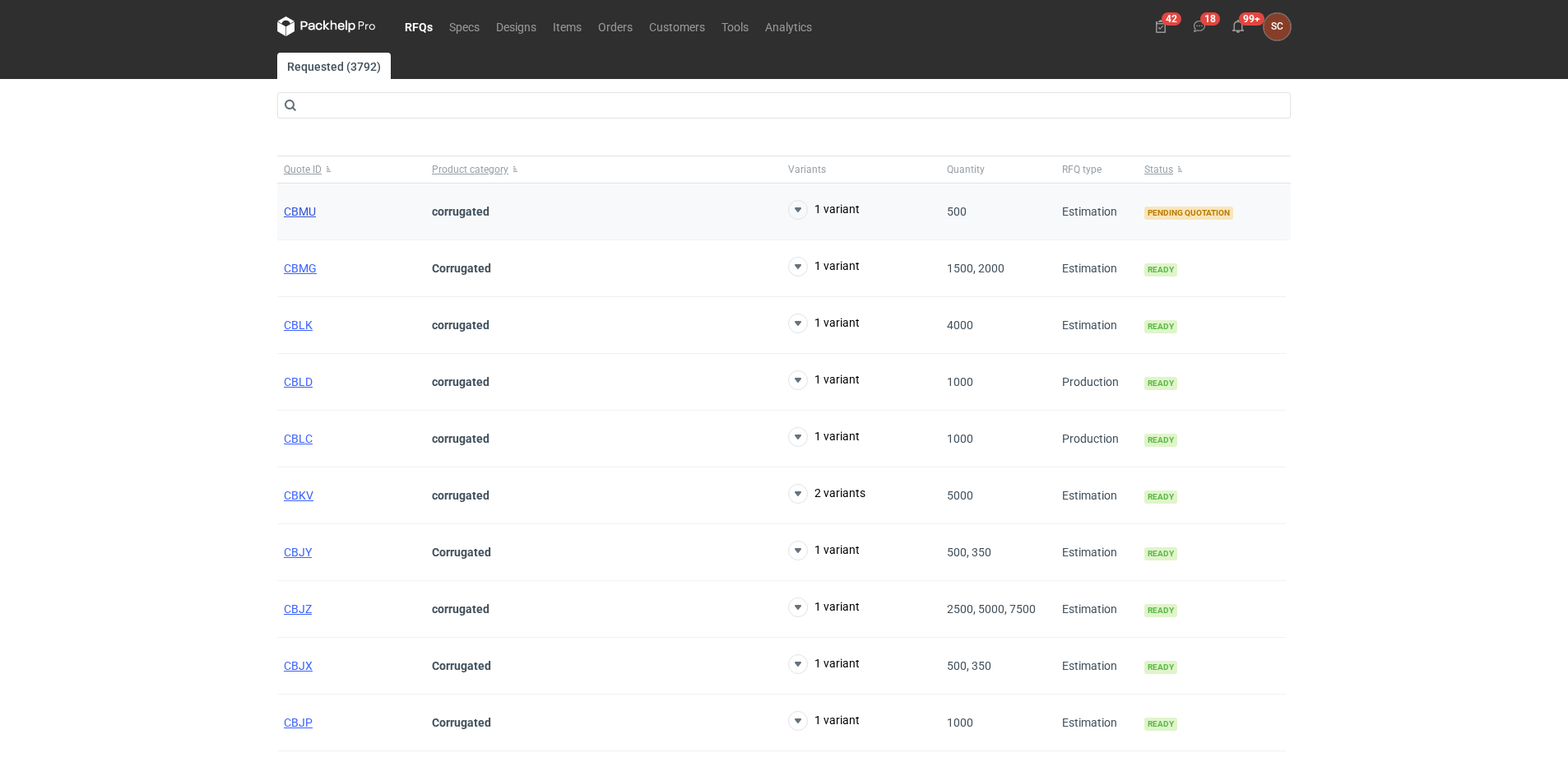
click at [312, 207] on span "CBMU" at bounding box center [299, 211] width 32 height 13
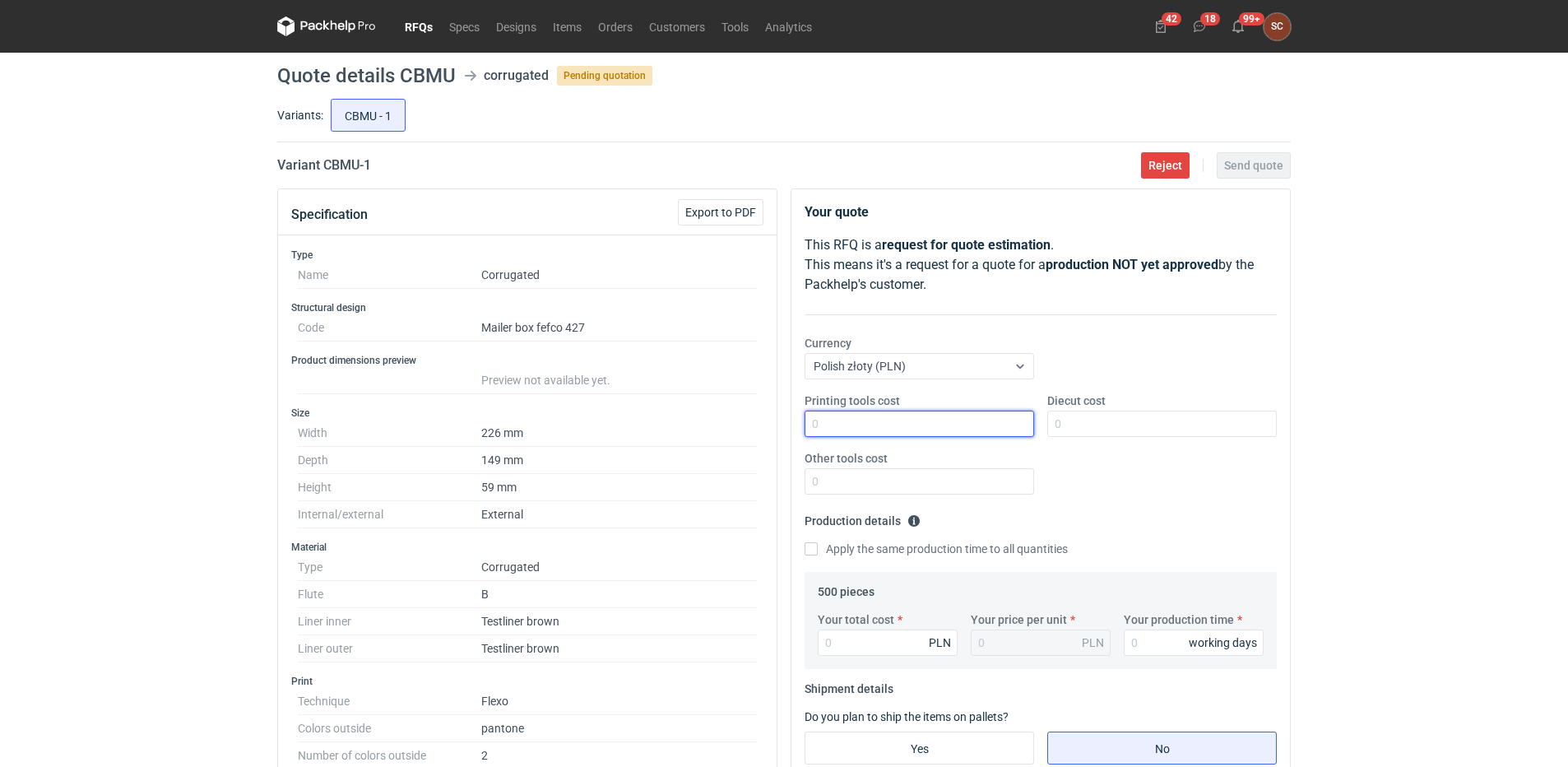
click at [888, 423] on input "Printing tools cost" at bounding box center [919, 423] width 230 height 27
type input "400"
click at [1103, 428] on input "Diecut cost" at bounding box center [1162, 423] width 230 height 27
type input "4"
type input "1300"
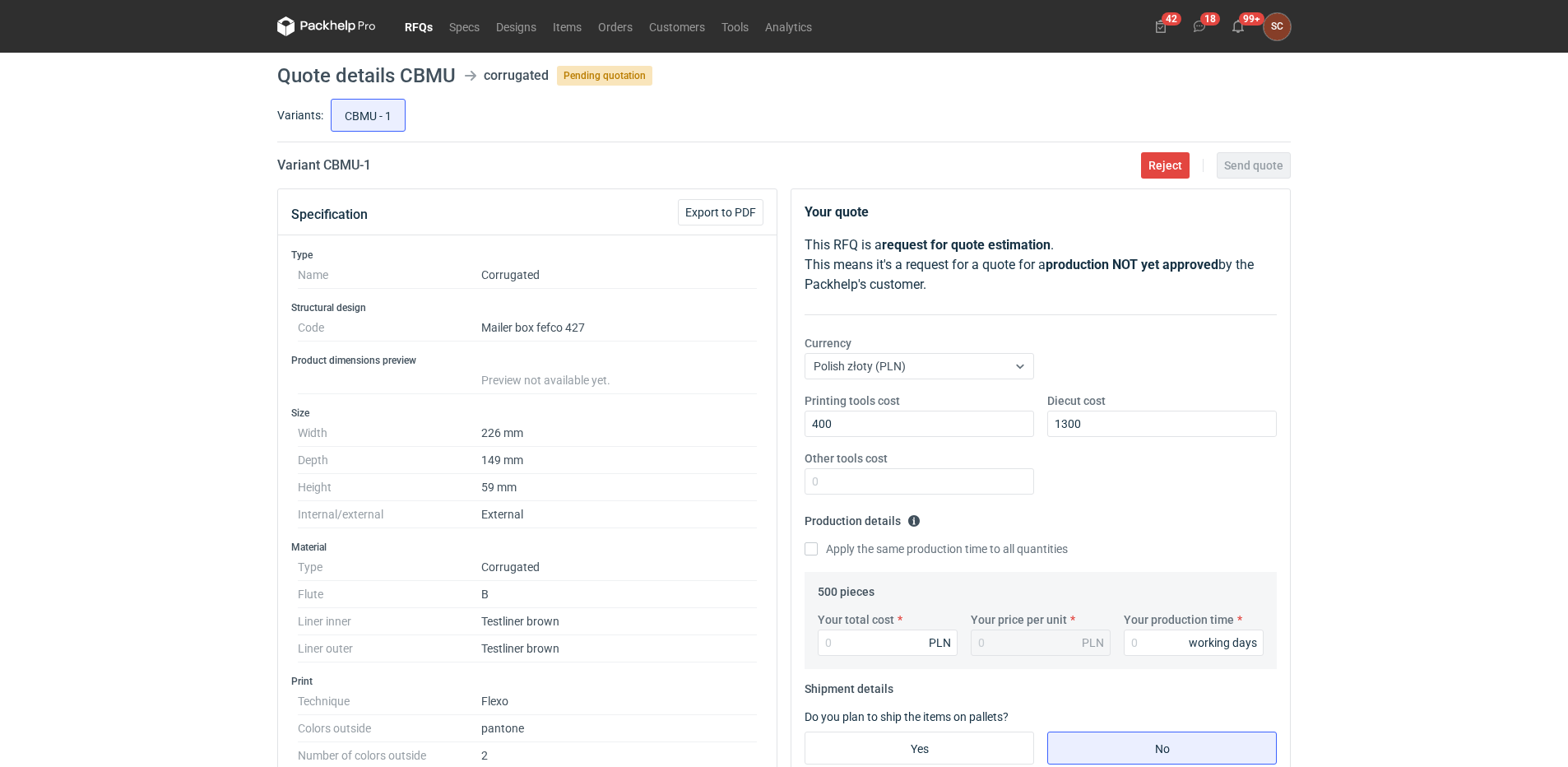
drag, startPoint x: 1282, startPoint y: 428, endPoint x: 1159, endPoint y: 502, distance: 143.5
click at [1275, 440] on div "Printing tools cost 400 Diecut cost 1300 Other tools cost" at bounding box center [1040, 449] width 486 height 115
drag, startPoint x: 815, startPoint y: 546, endPoint x: 1100, endPoint y: 657, distance: 305.9
click at [814, 547] on input "Apply the same production time to all quantities" at bounding box center [811, 548] width 13 height 13
checkbox input "true"
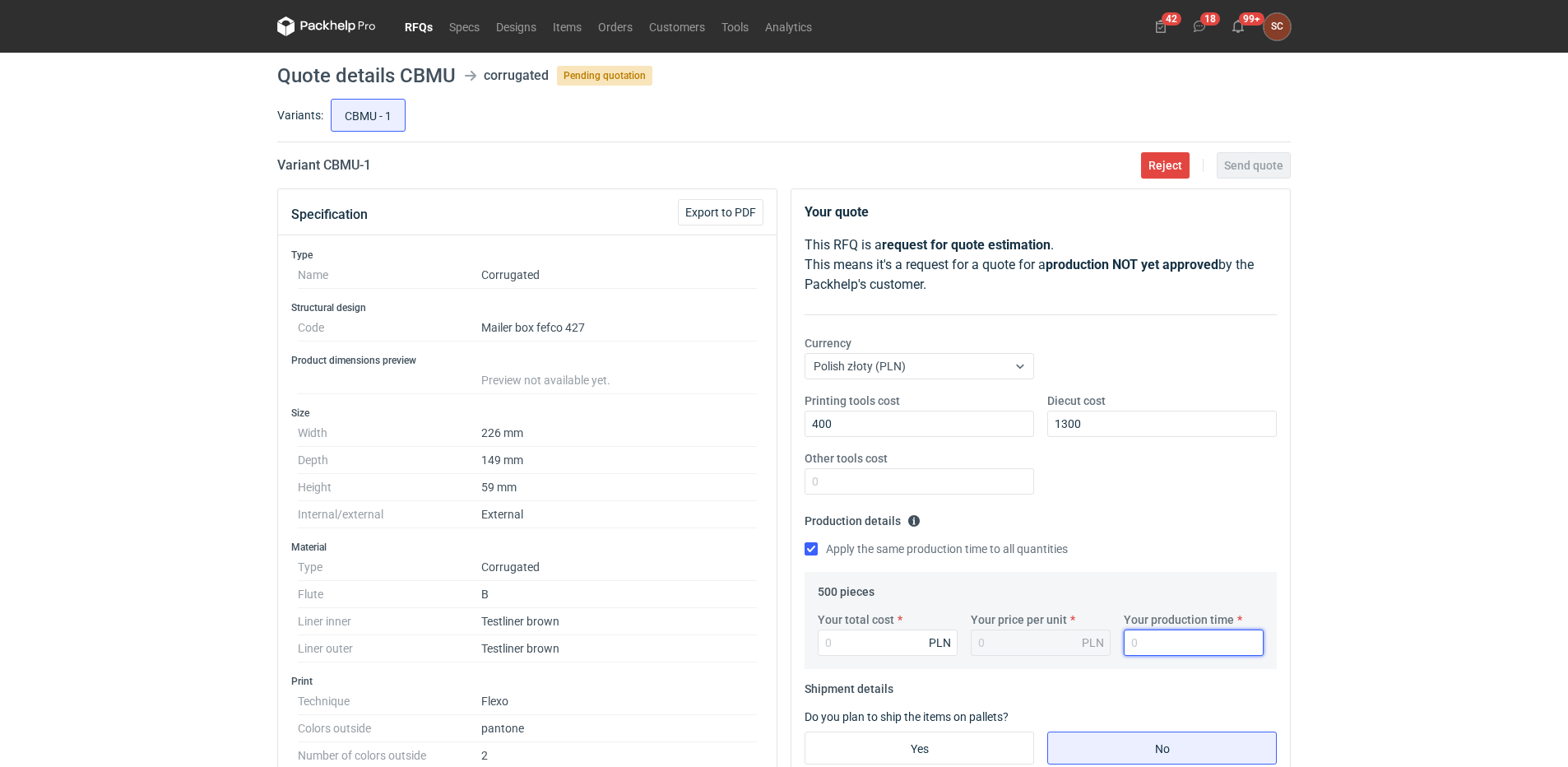
click at [1163, 645] on input "Your production time" at bounding box center [1193, 642] width 140 height 27
type input "15"
click at [866, 637] on input "Your total cost" at bounding box center [888, 642] width 140 height 27
type input "785"
type input "1.57"
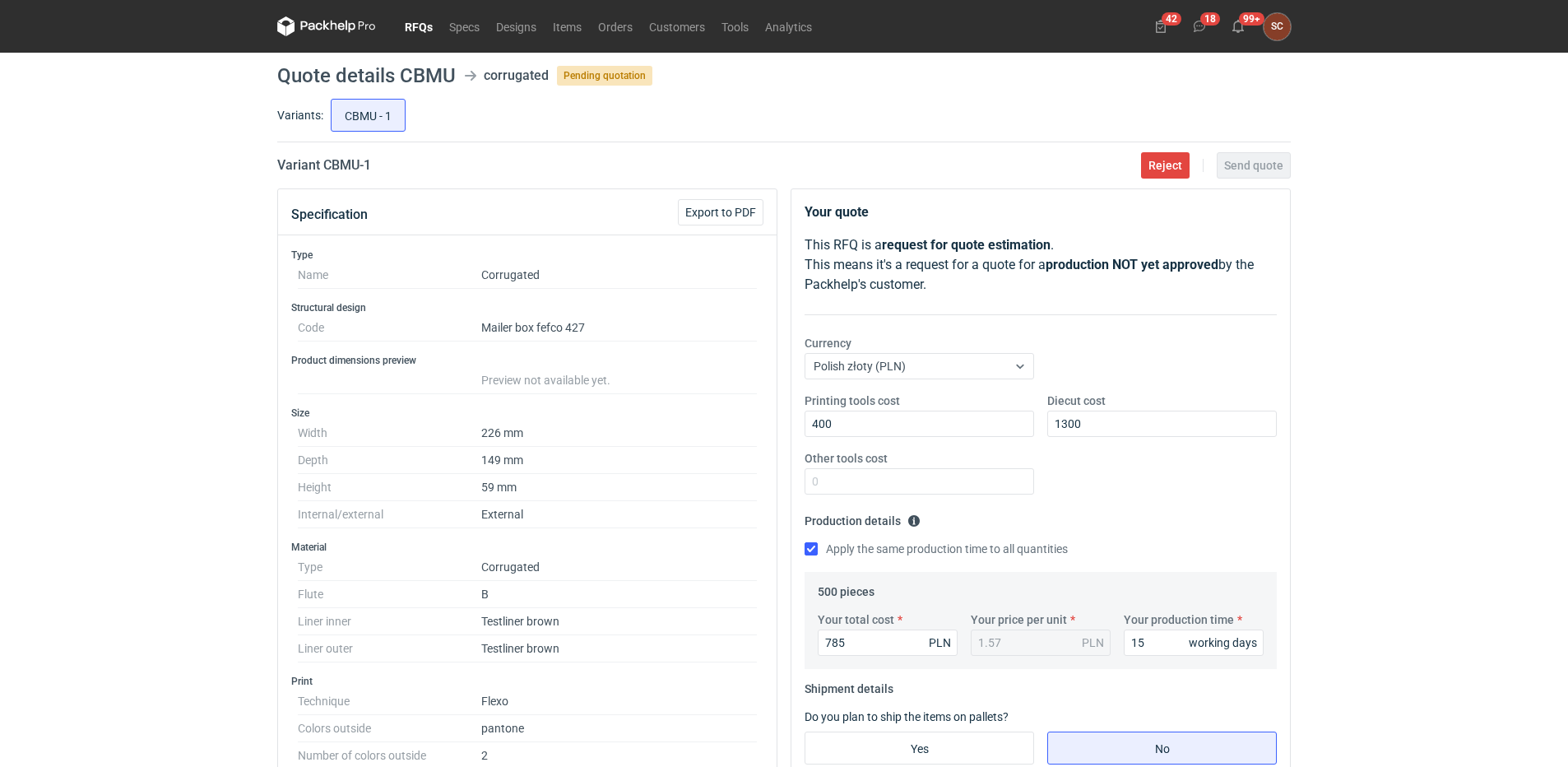
click at [1255, 477] on div "Printing tools cost 400 Diecut cost 1300 Other tools cost" at bounding box center [1040, 449] width 486 height 115
click at [875, 645] on input "785" at bounding box center [888, 642] width 140 height 27
drag, startPoint x: 875, startPoint y: 645, endPoint x: 701, endPoint y: 661, distance: 174.7
click at [701, 661] on div "Specification Export to PDF Type Name Corrugated Structural design Code Mailer …" at bounding box center [784, 718] width 1026 height 1061
type input "790"
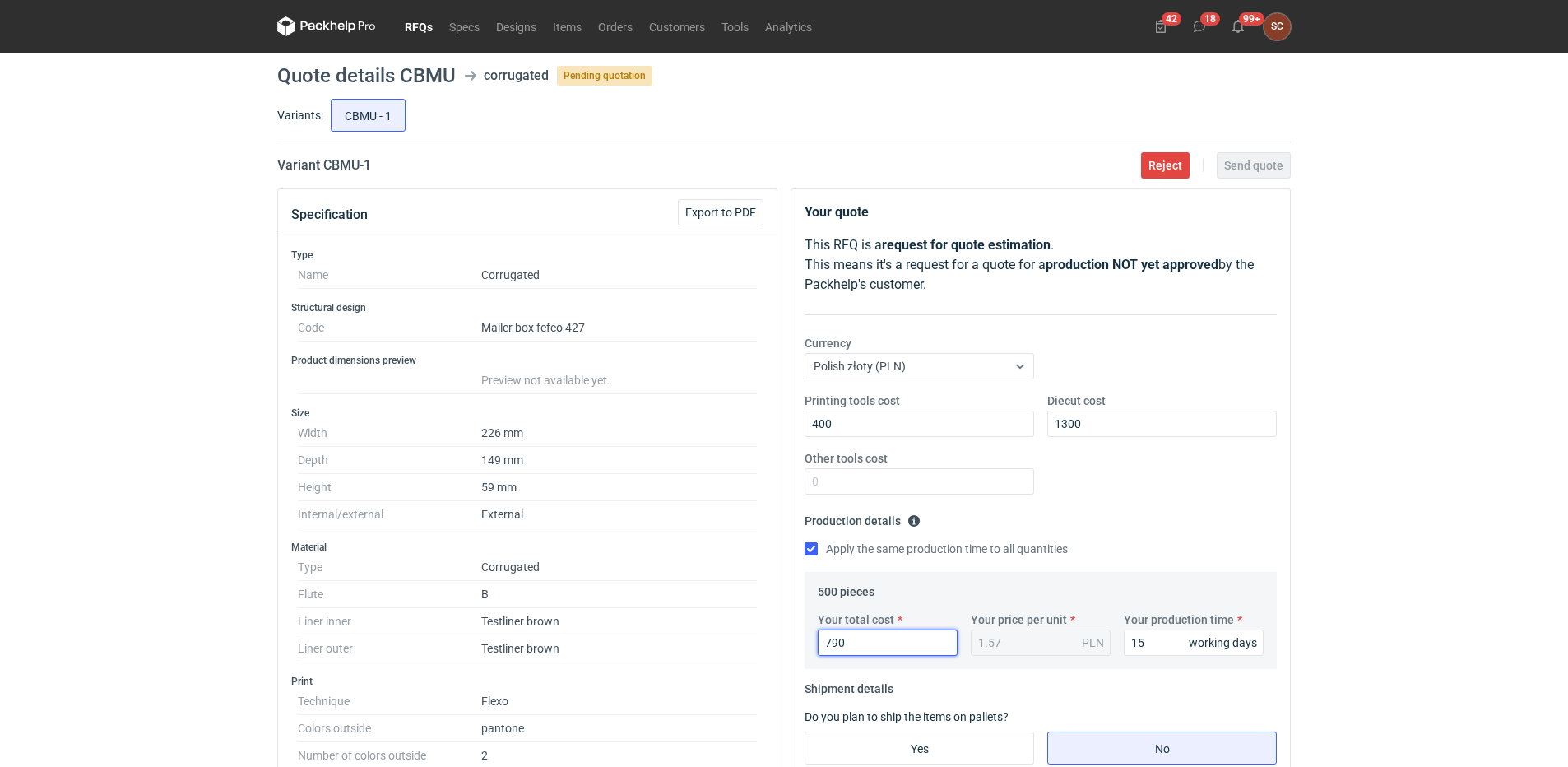
type input "1.58"
type input "790"
click at [1163, 466] on div "Printing tools cost 400 Diecut cost 1300 Other tools cost" at bounding box center [1040, 449] width 486 height 115
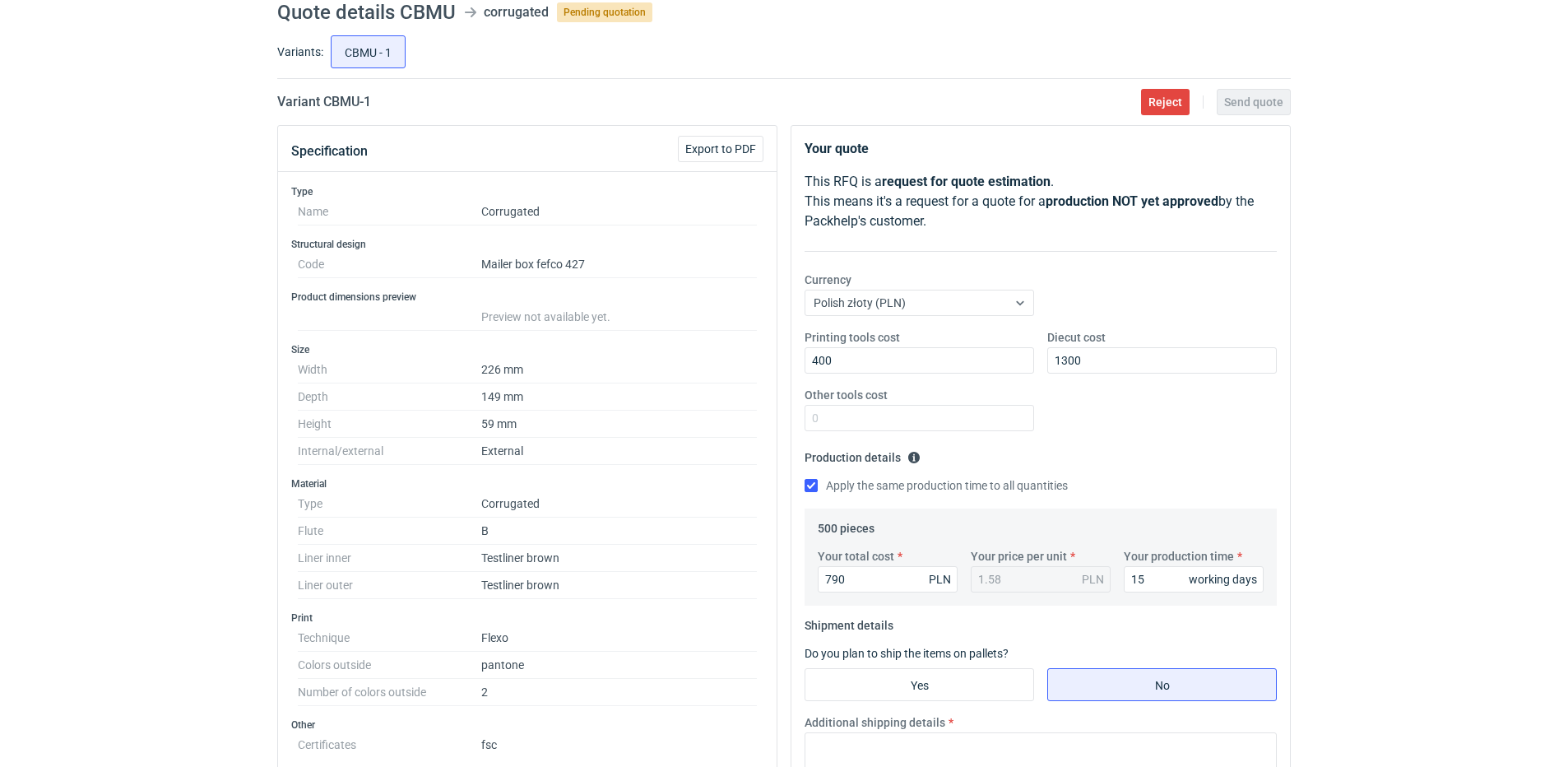
scroll to position [164, 0]
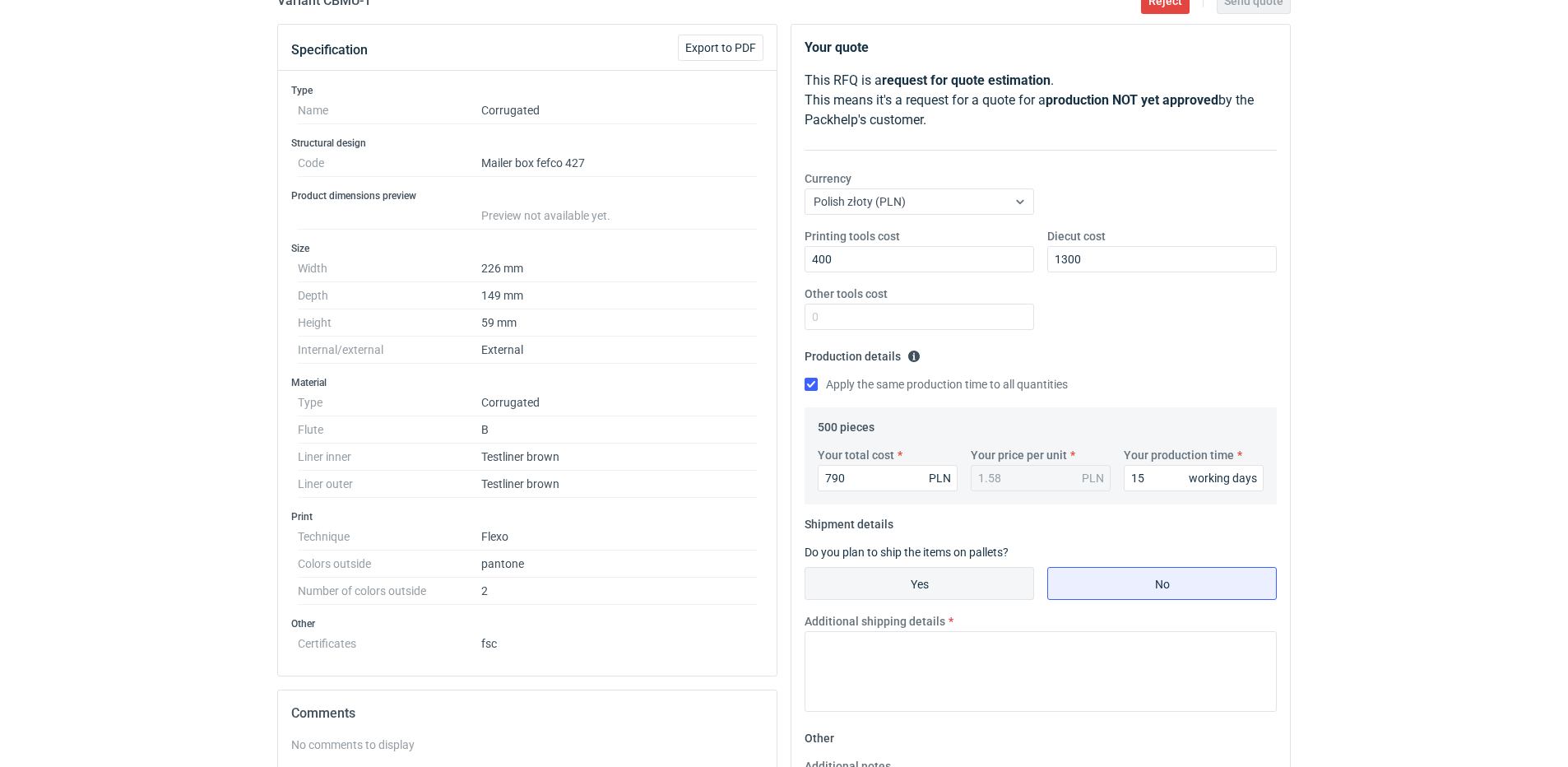
click at [974, 584] on input "Yes" at bounding box center [919, 583] width 228 height 31
radio input "true"
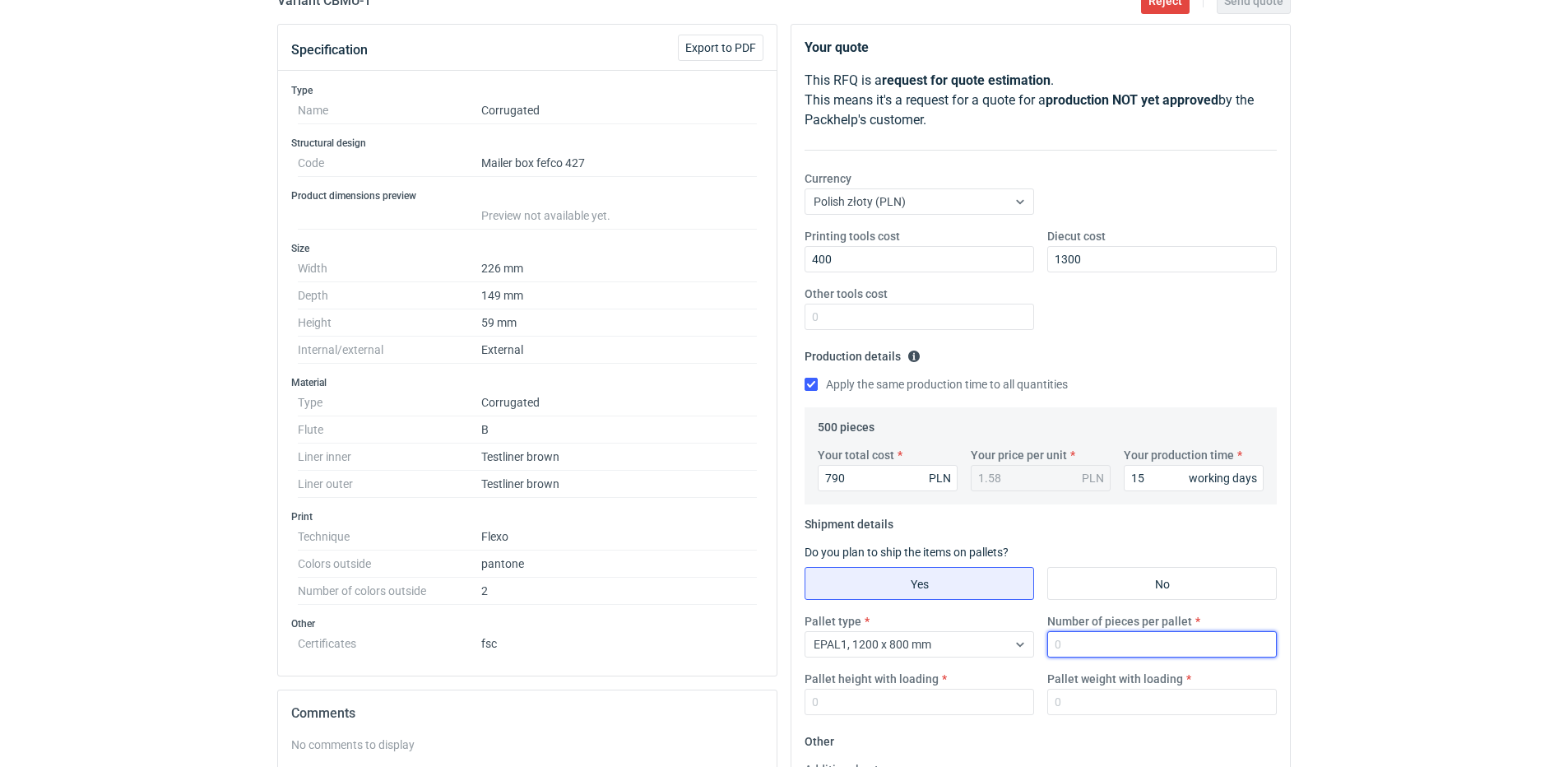
click at [1117, 651] on input "Number of pieces per pallet" at bounding box center [1162, 644] width 230 height 27
drag, startPoint x: 1104, startPoint y: 646, endPoint x: 900, endPoint y: 662, distance: 204.6
click at [900, 662] on div "Pallet type EPAL1, 1200 x 800 mm Number of pieces per pallet 500 Pallet height …" at bounding box center [1040, 671] width 486 height 115
type input "500"
click at [1127, 581] on input "No" at bounding box center [1161, 583] width 228 height 31
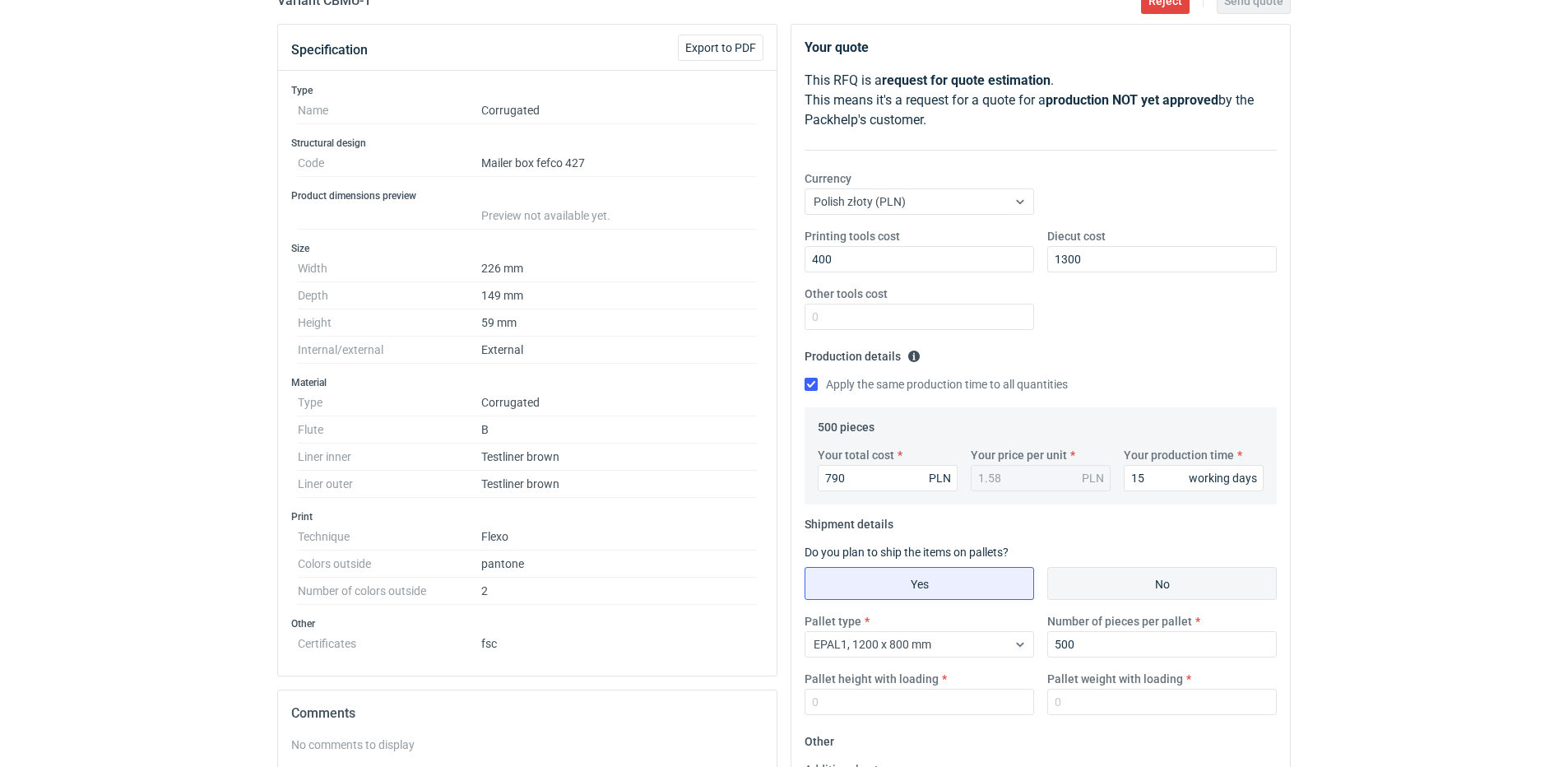
radio input "true"
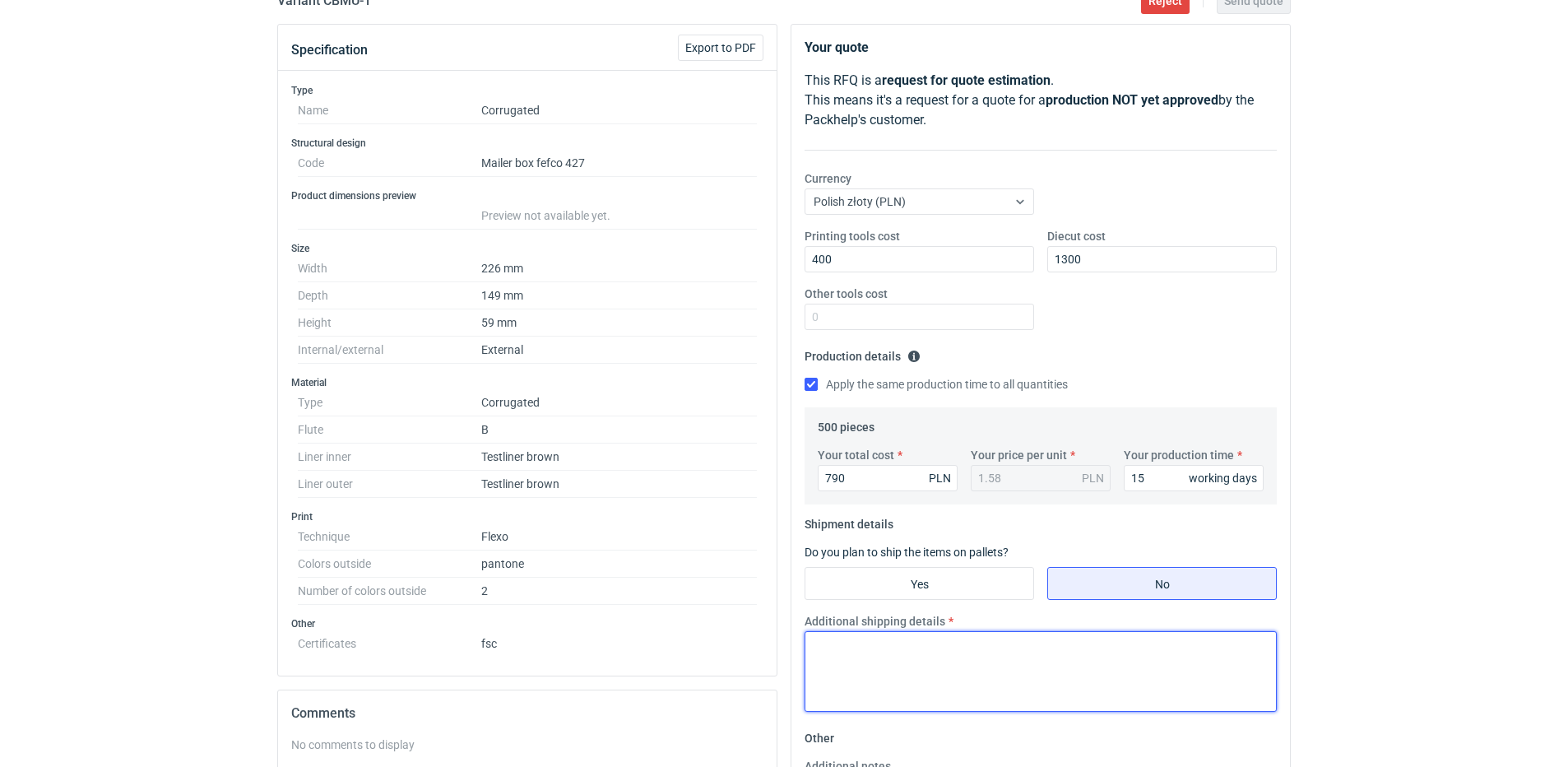
click at [977, 639] on textarea "Additional shipping details" at bounding box center [1040, 671] width 472 height 81
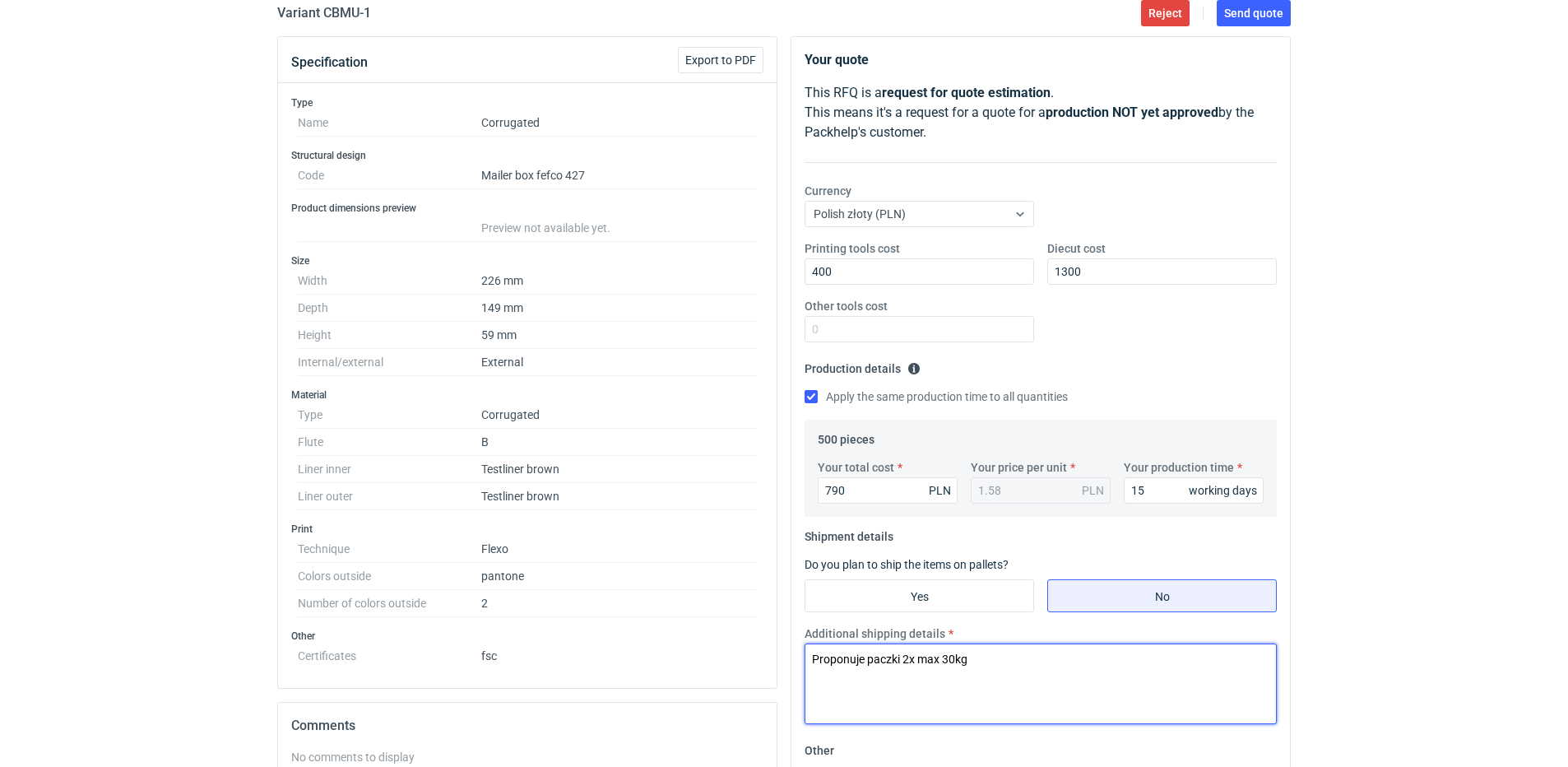
scroll to position [0, 0]
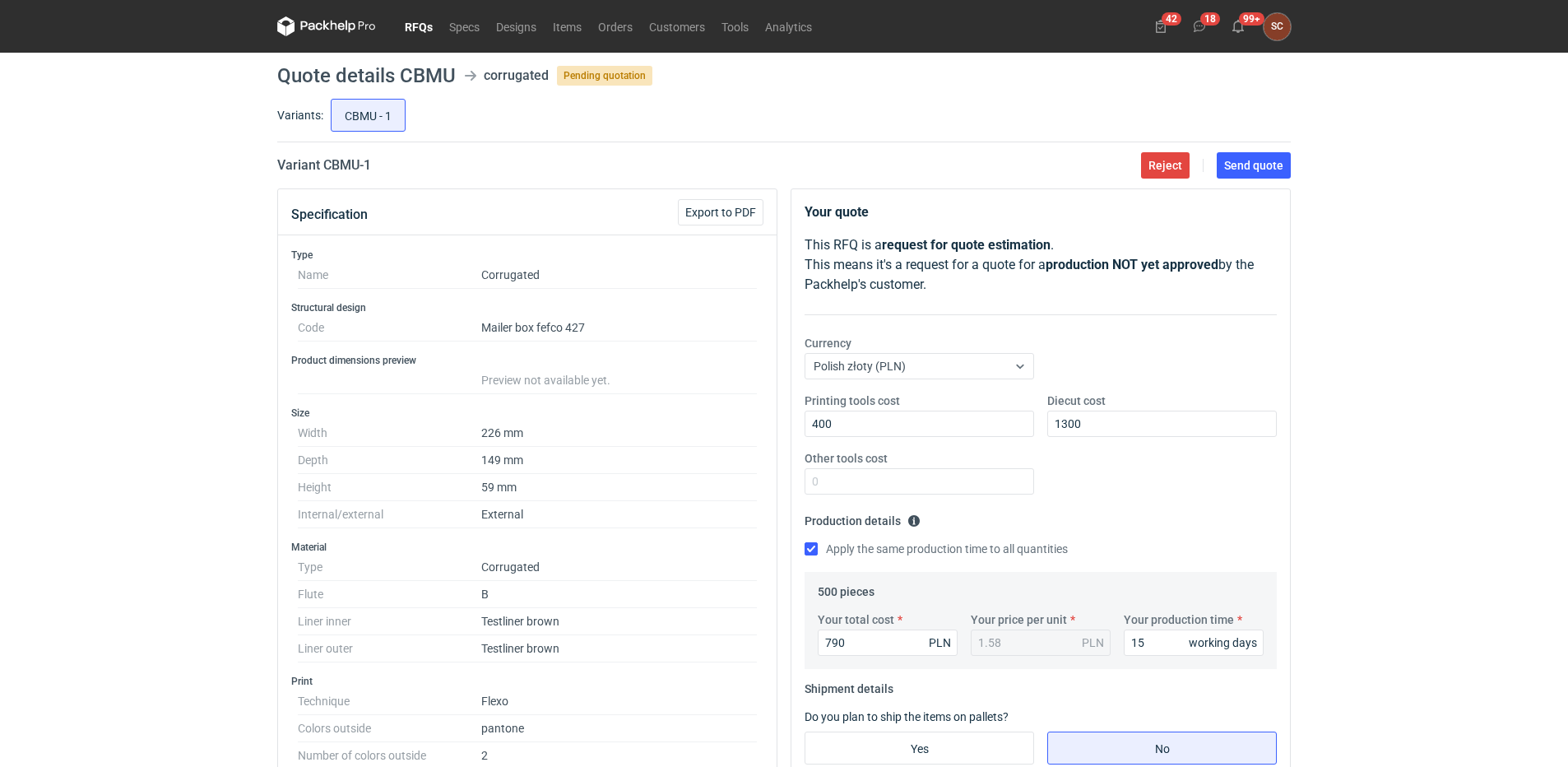
type textarea "Proponuje paczki 2x max 30kg"
click at [1121, 487] on div "Printing tools cost 400 Diecut cost 1300 Other tools cost" at bounding box center [1040, 449] width 486 height 115
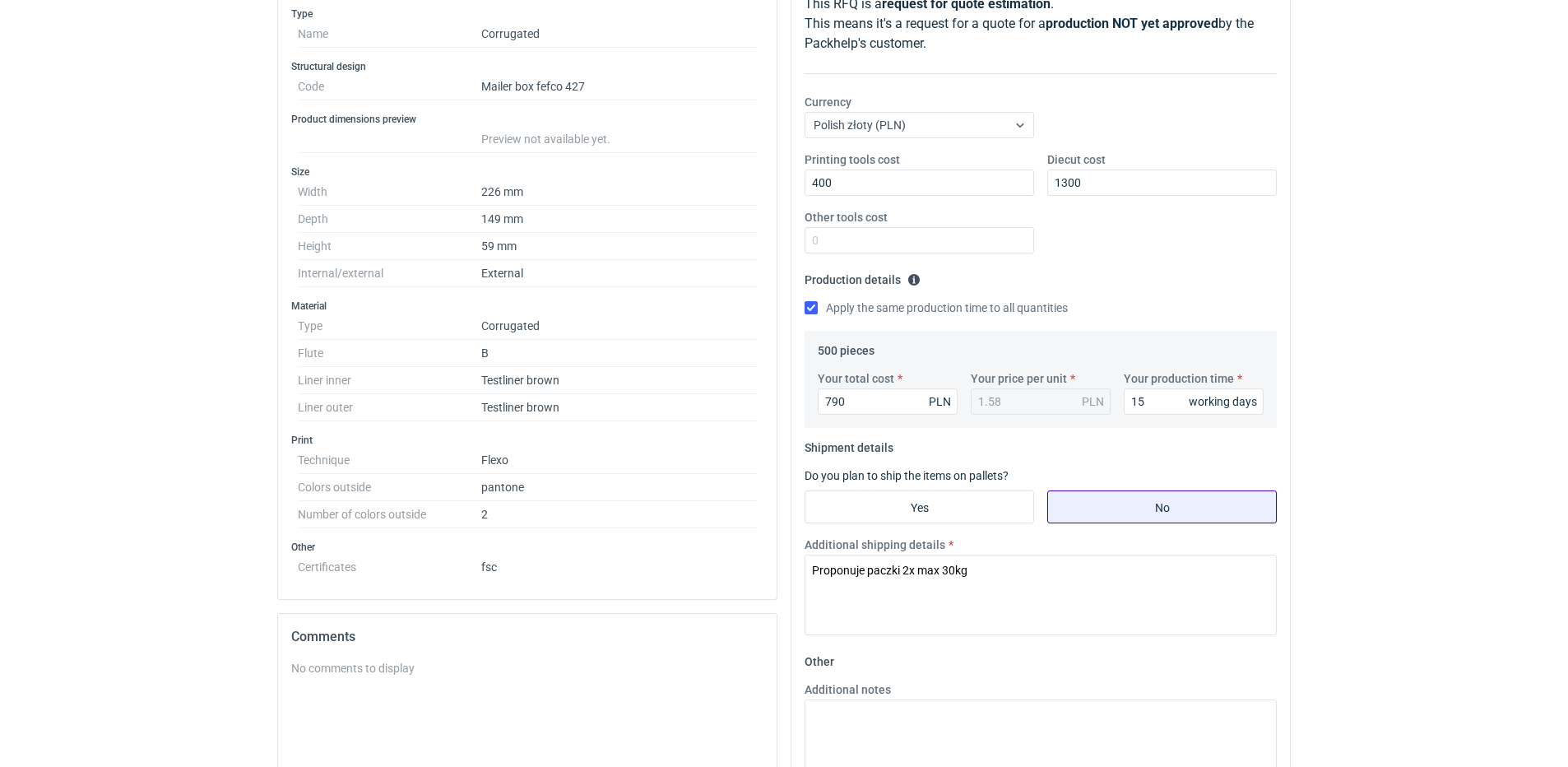
scroll to position [482, 0]
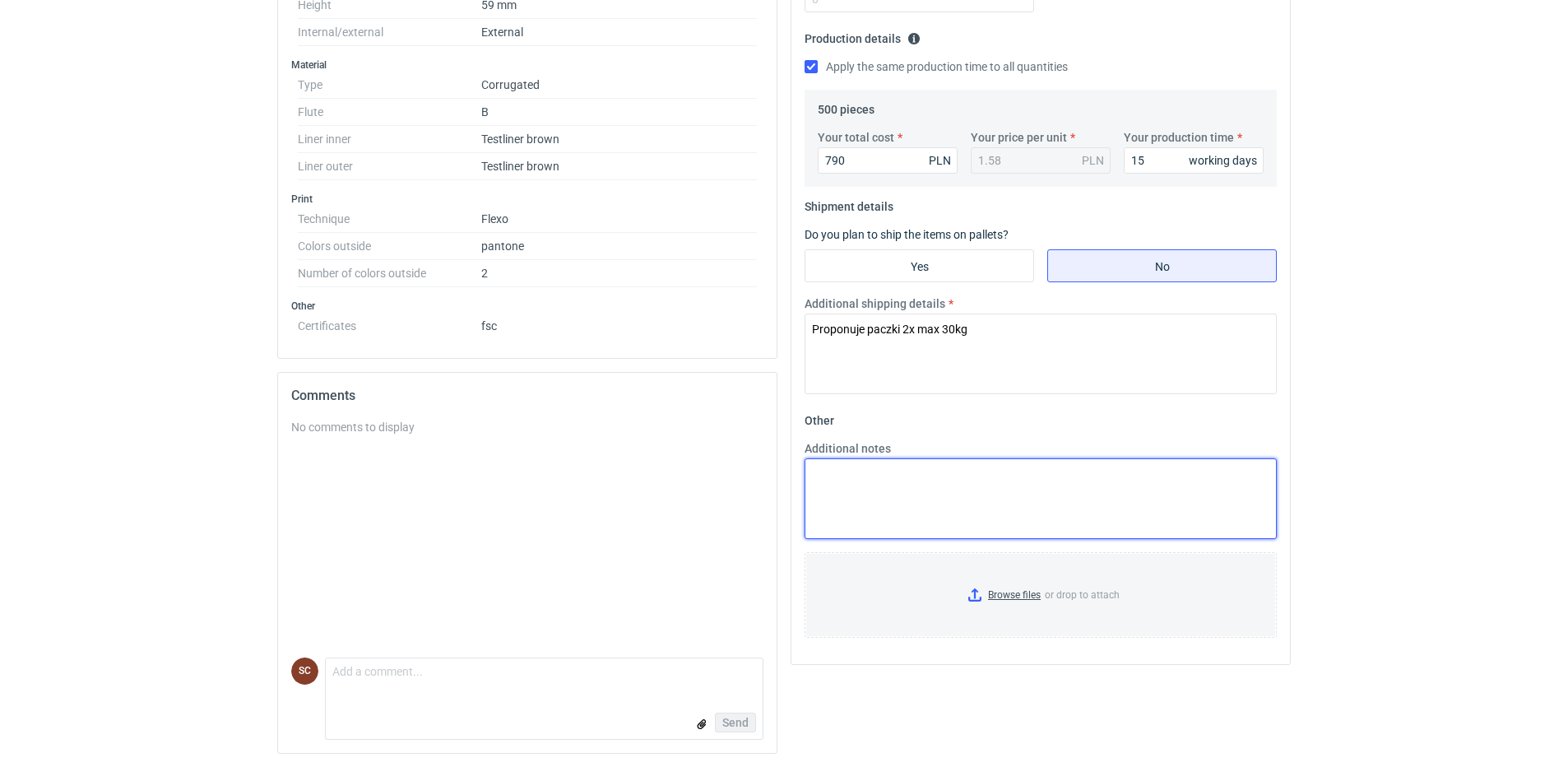
click at [929, 497] on textarea "Additional notes" at bounding box center [1040, 499] width 472 height 81
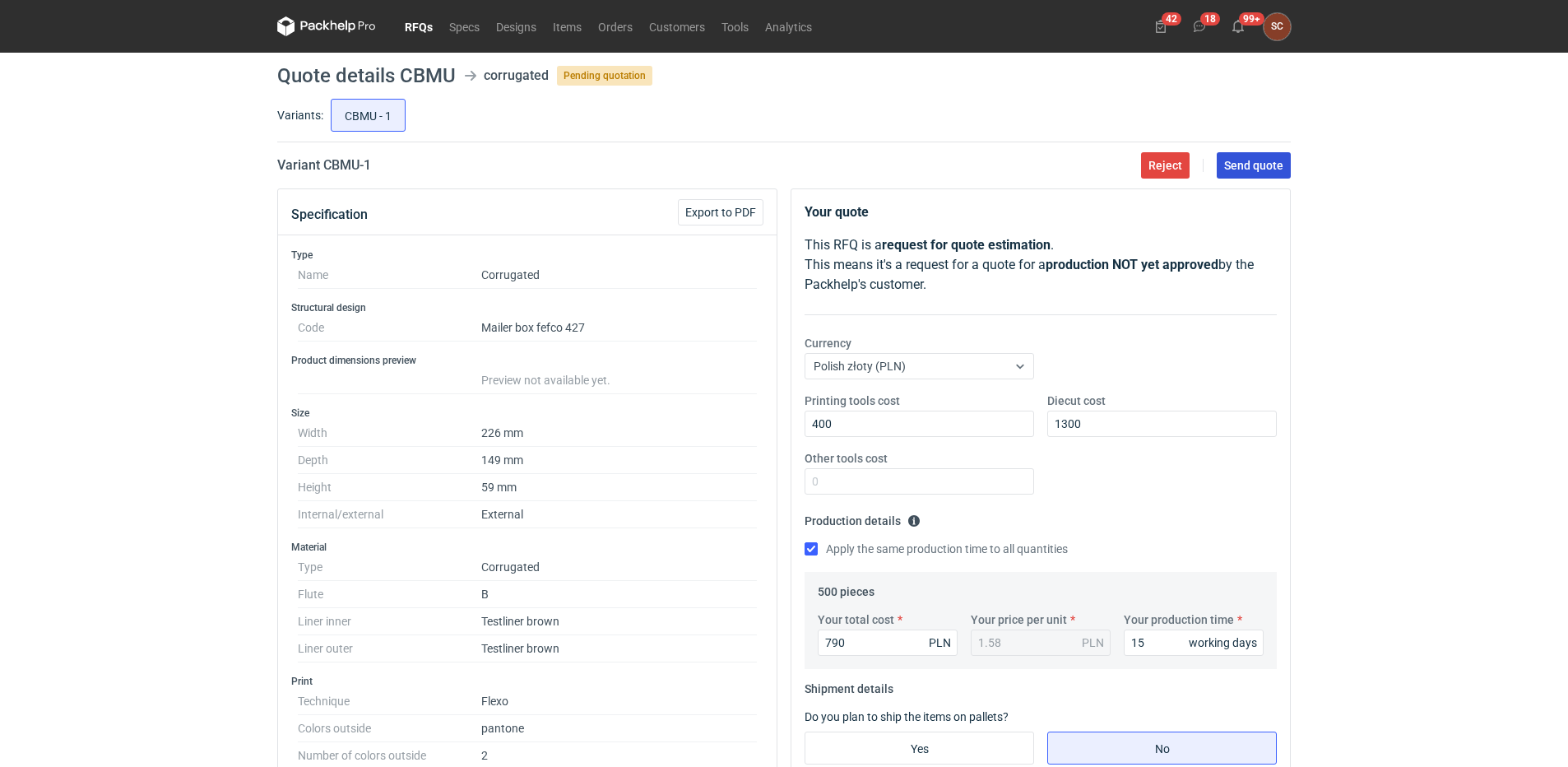
click at [1226, 165] on span "Send quote" at bounding box center [1253, 165] width 60 height 12
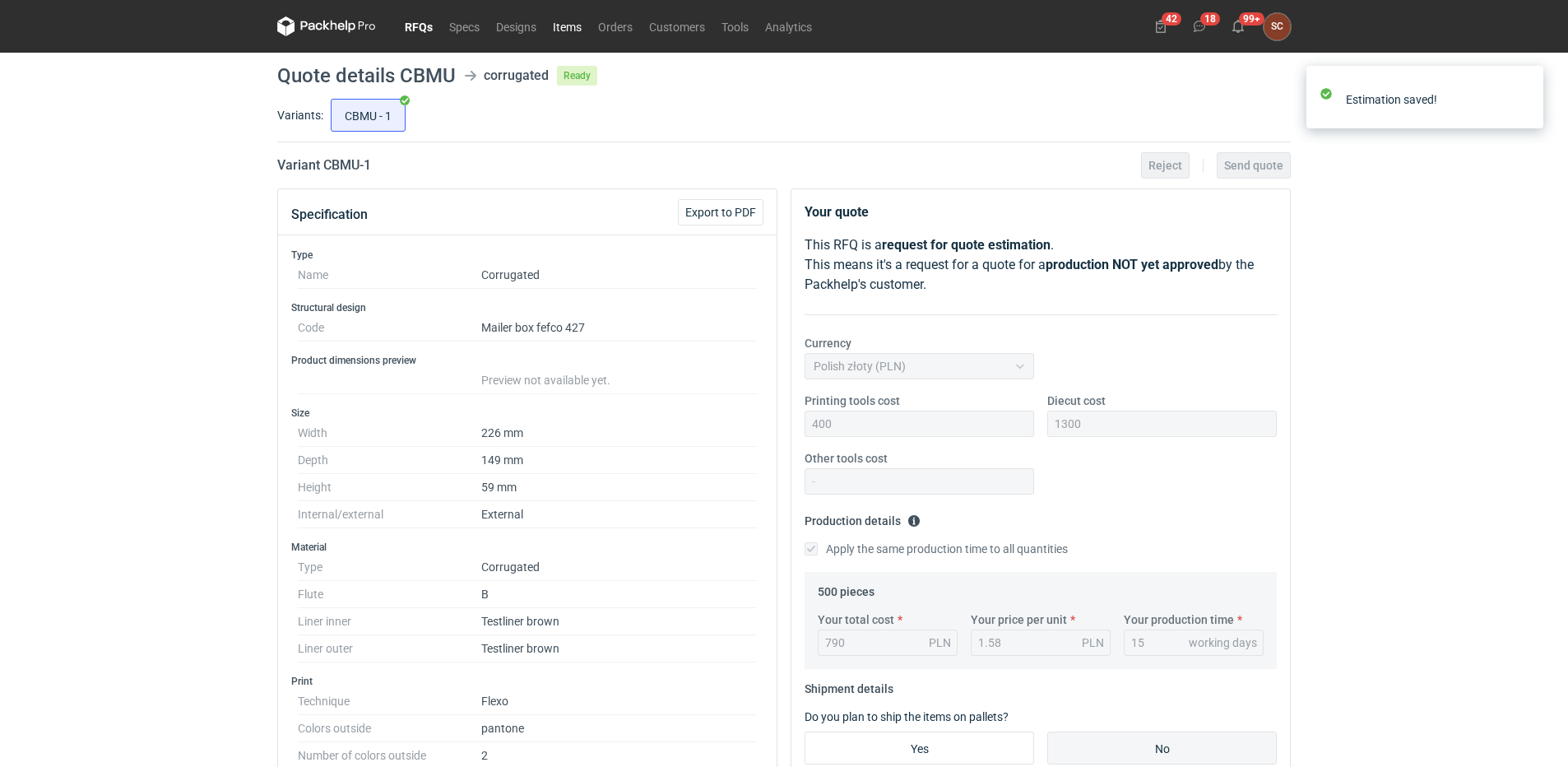
click at [572, 28] on link "Items" at bounding box center [566, 27] width 45 height 20
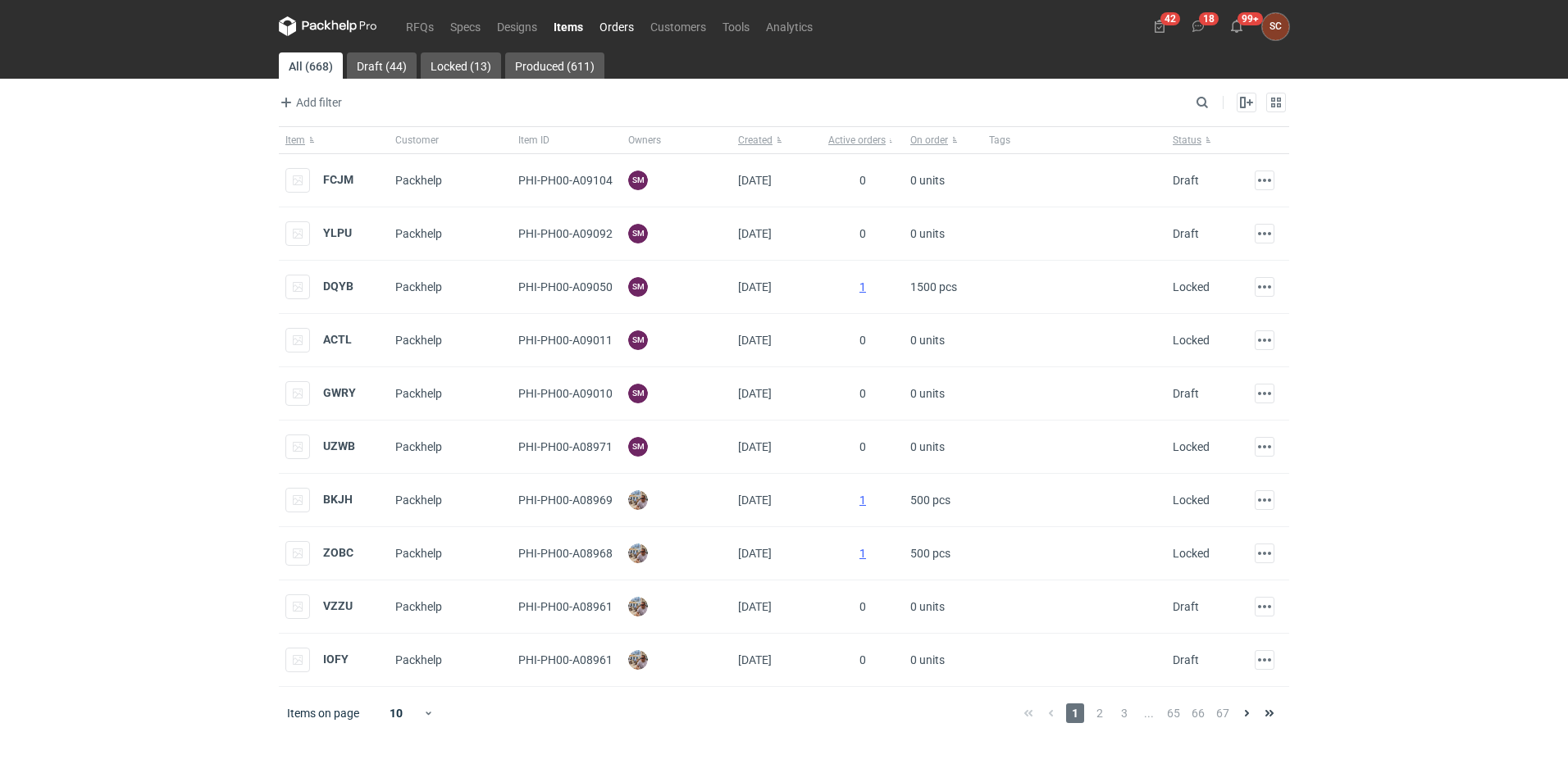
click at [609, 20] on link "Orders" at bounding box center [617, 27] width 51 height 20
